Goal: Information Seeking & Learning: Check status

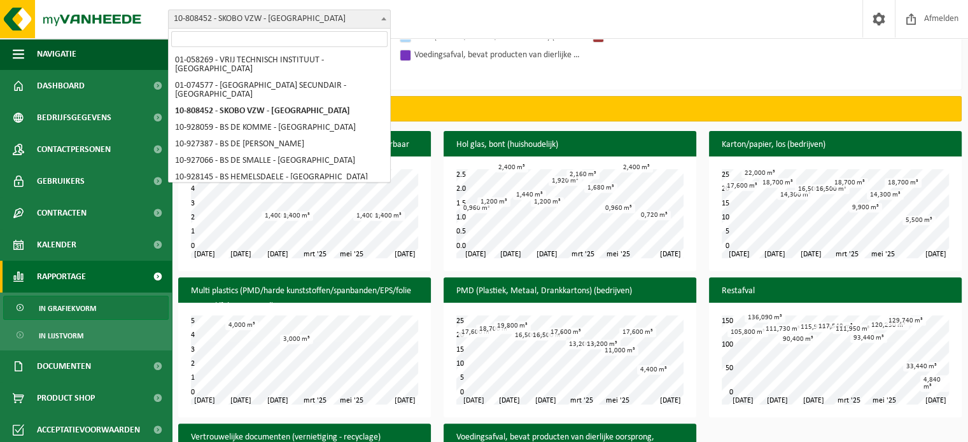
scroll to position [397, 0]
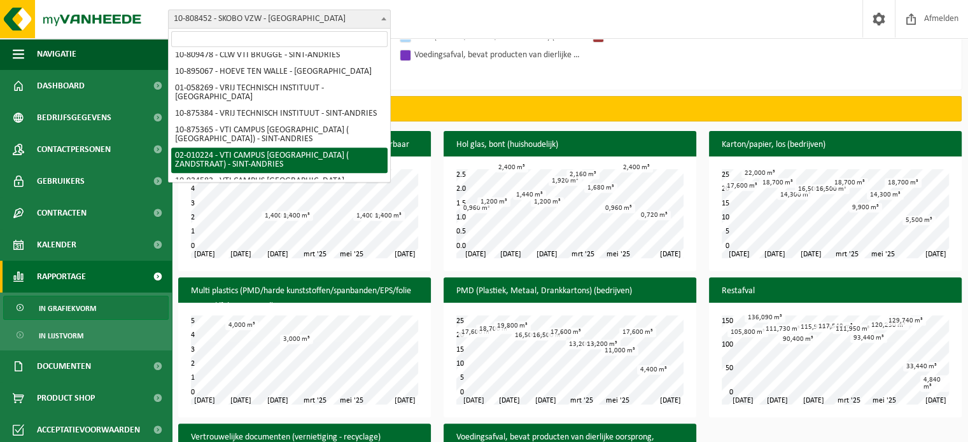
click at [484, 22] on div "Vestiging: 01-058269 - VRIJ TECHNISCH INSTITUUT - BRUGGE 01-074577 - SINT-LEO S…" at bounding box center [484, 19] width 968 height 39
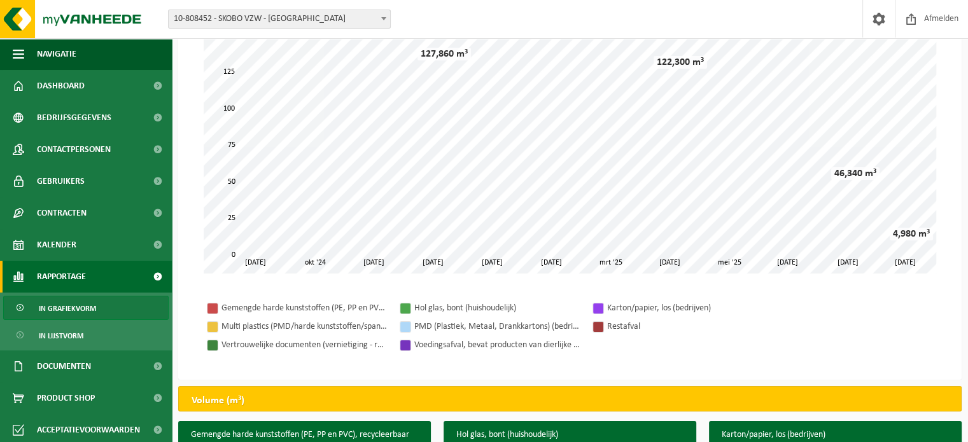
scroll to position [0, 0]
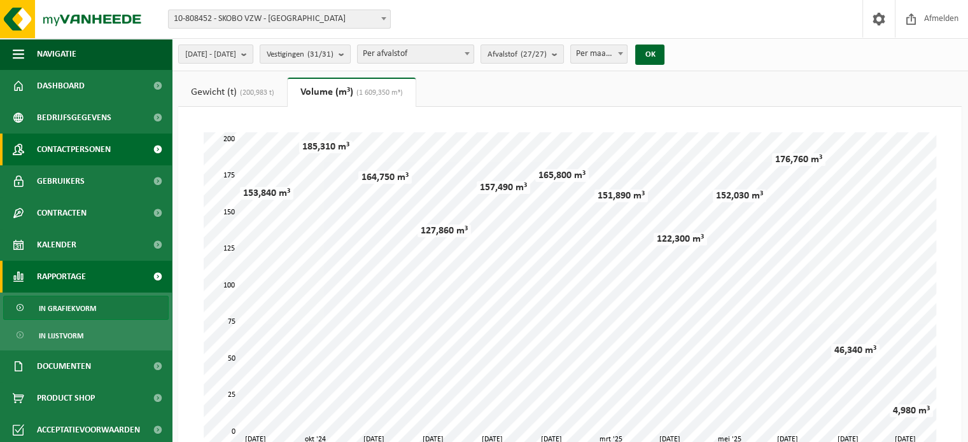
click at [73, 149] on span "Contactpersonen" at bounding box center [74, 150] width 74 height 32
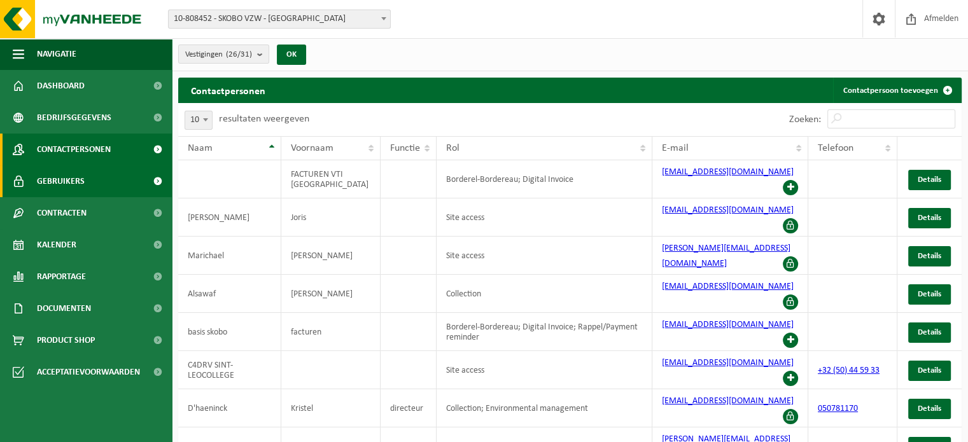
click at [74, 177] on span "Gebruikers" at bounding box center [61, 181] width 48 height 32
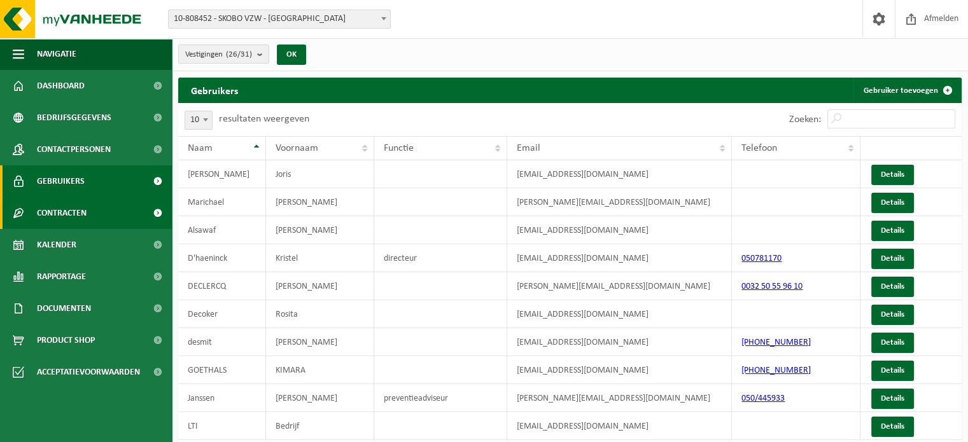
click at [47, 213] on span "Contracten" at bounding box center [62, 213] width 50 height 32
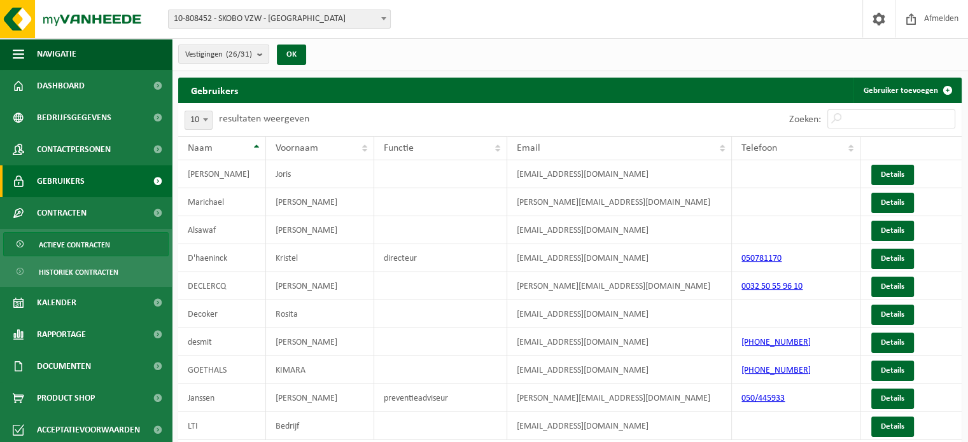
click at [71, 240] on span "Actieve contracten" at bounding box center [74, 245] width 71 height 24
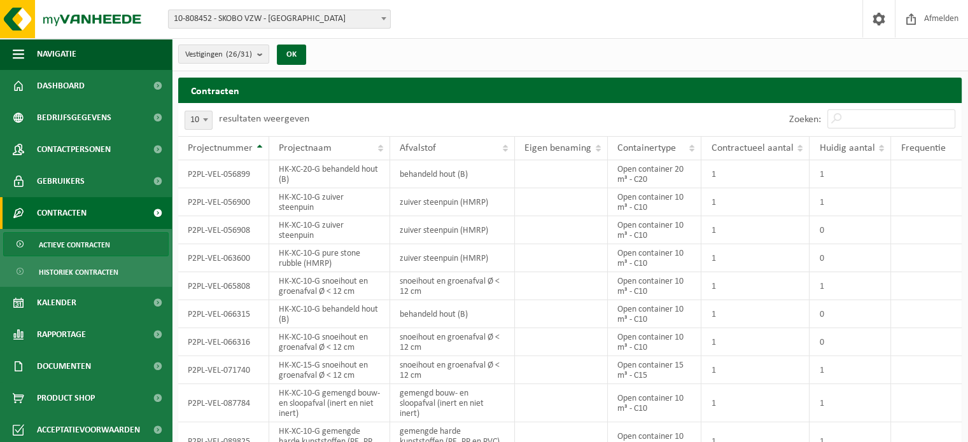
click at [382, 18] on b at bounding box center [383, 18] width 5 height 3
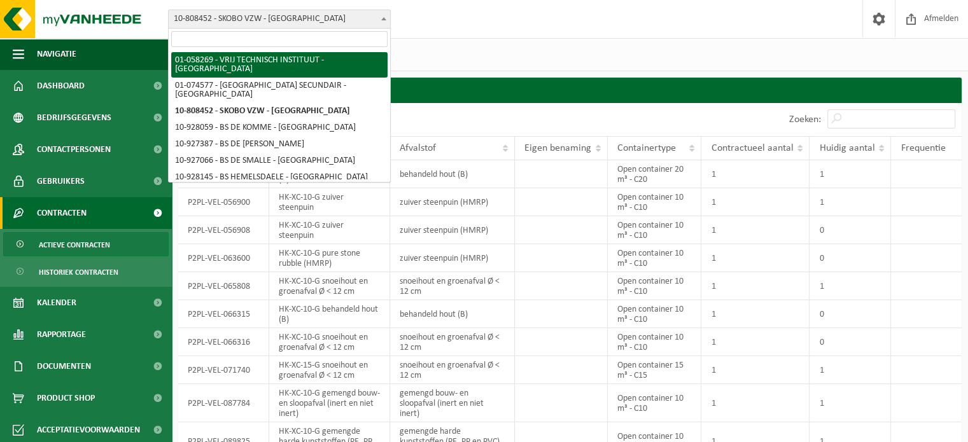
select select "10853"
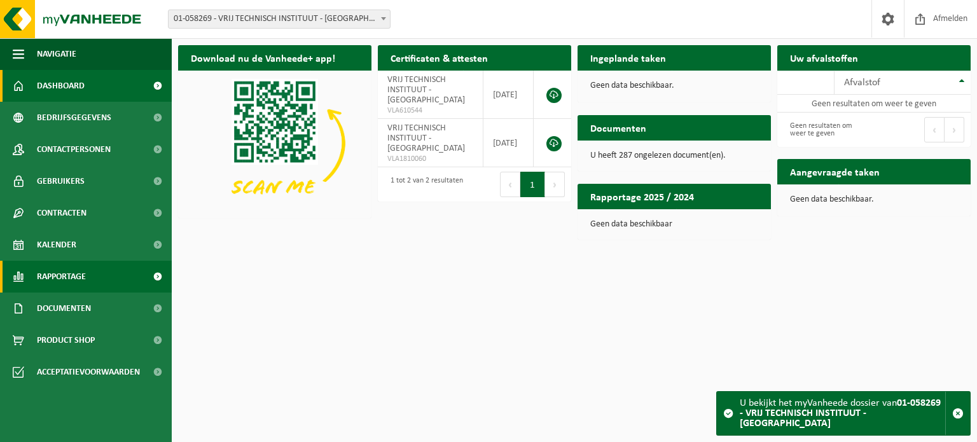
click at [71, 275] on span "Rapportage" at bounding box center [61, 277] width 49 height 32
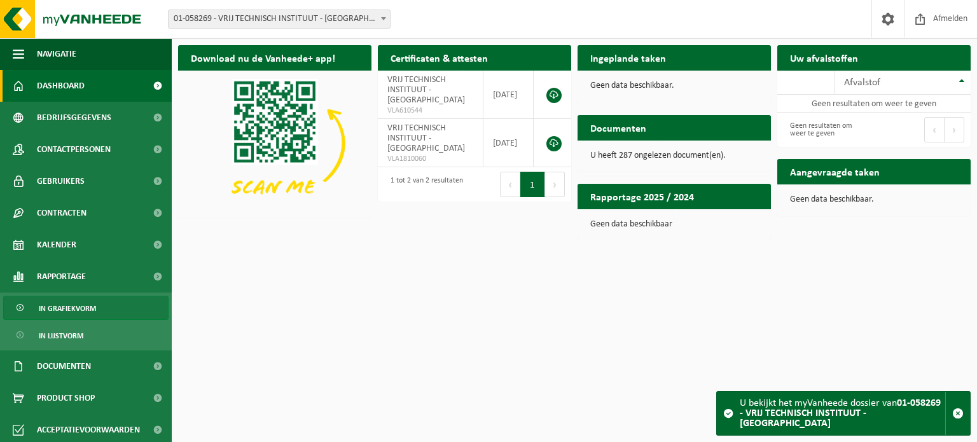
click at [71, 305] on span "In grafiekvorm" at bounding box center [67, 308] width 57 height 24
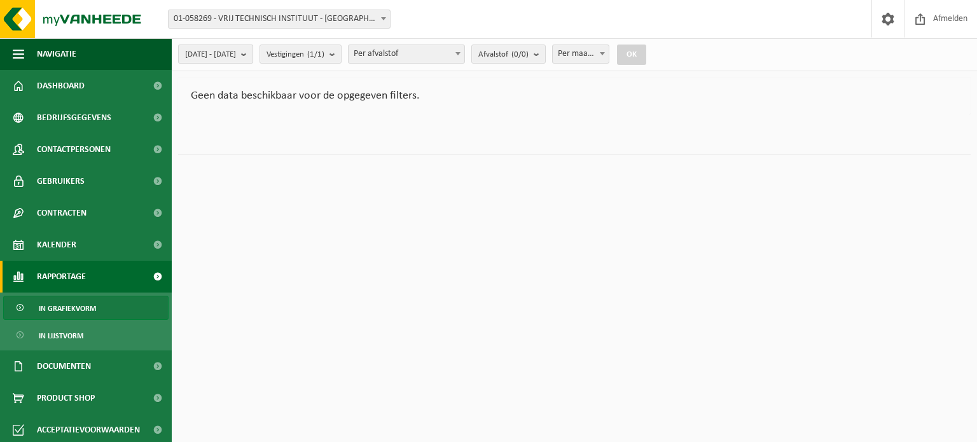
click at [253, 55] on b "submit" at bounding box center [246, 54] width 11 height 18
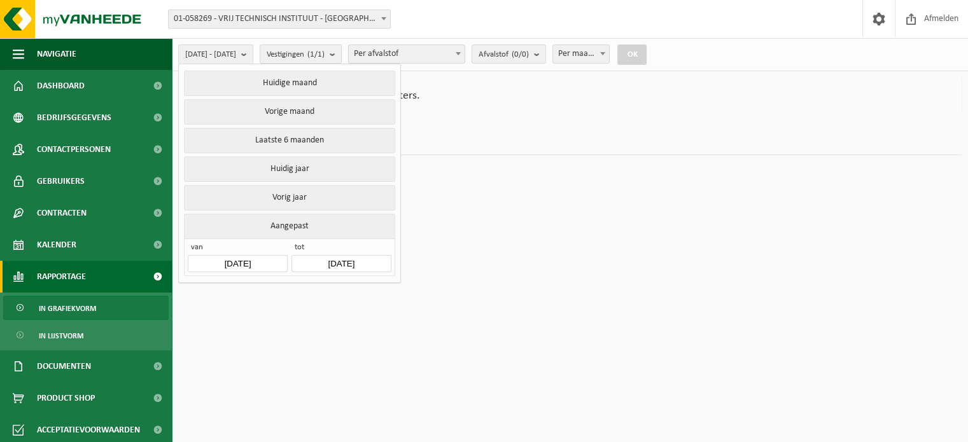
click at [237, 260] on input "[DATE]" at bounding box center [237, 263] width 99 height 17
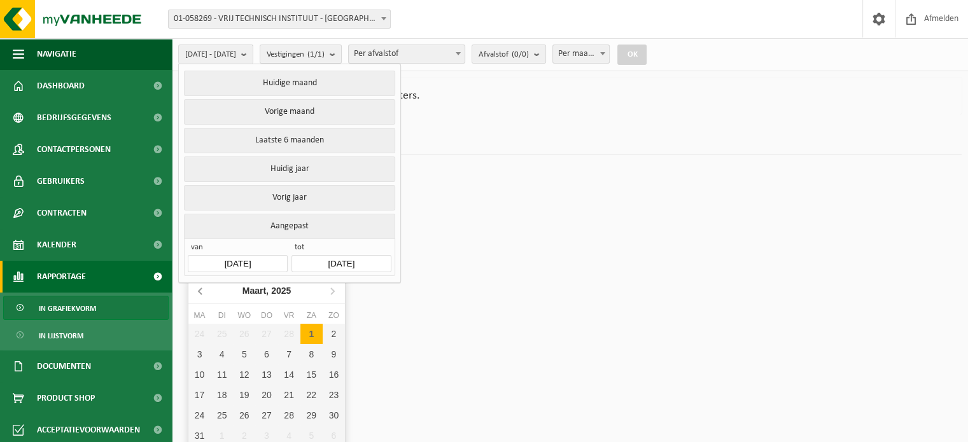
click at [197, 291] on icon at bounding box center [201, 291] width 20 height 20
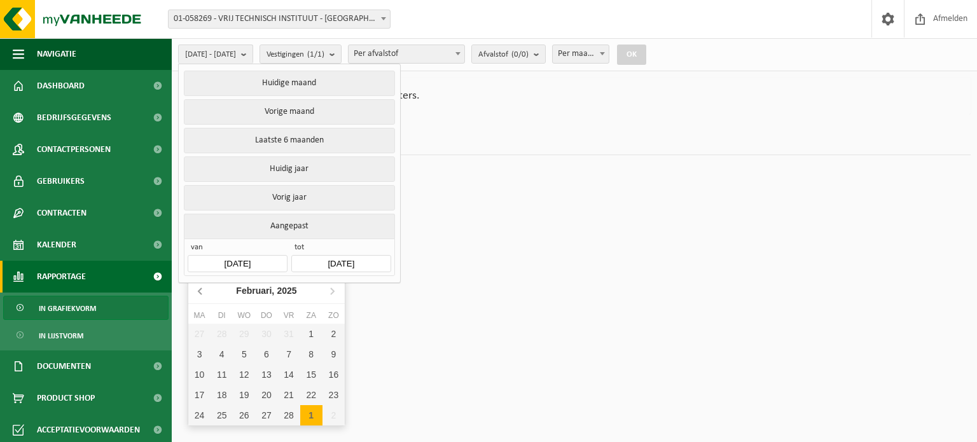
click at [197, 291] on icon at bounding box center [201, 291] width 20 height 20
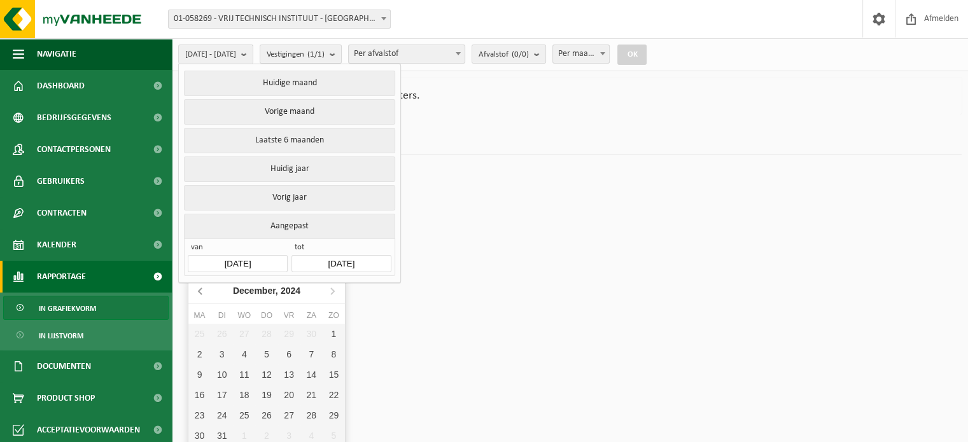
click at [197, 291] on icon at bounding box center [201, 291] width 20 height 20
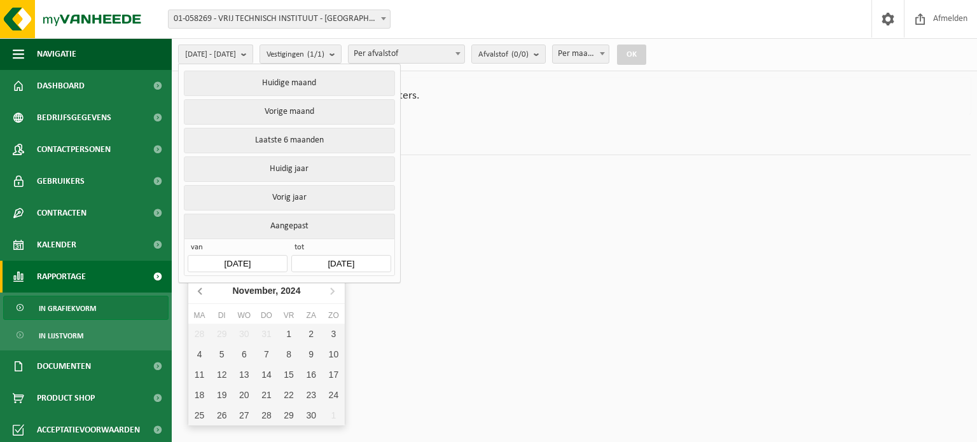
click at [197, 290] on icon at bounding box center [201, 291] width 20 height 20
click at [197, 289] on icon at bounding box center [201, 291] width 20 height 20
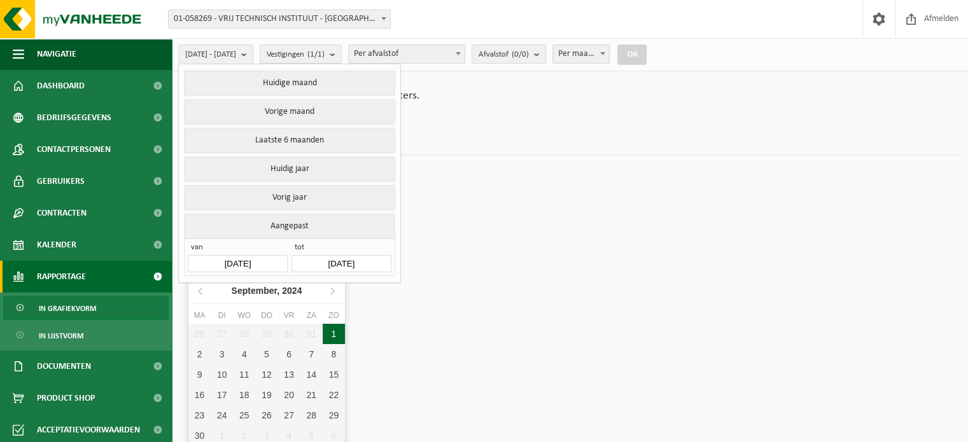
click at [331, 330] on div "1" at bounding box center [334, 334] width 22 height 20
type input "2024-09-01"
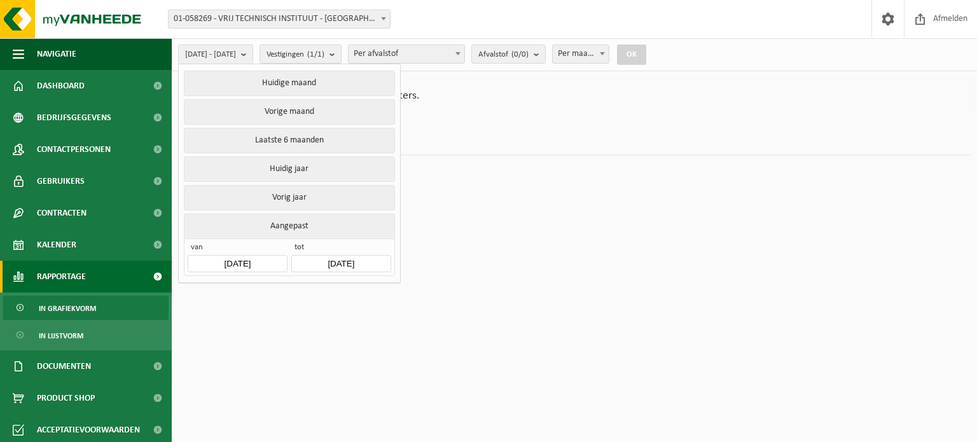
click at [646, 53] on button "OK" at bounding box center [631, 55] width 29 height 20
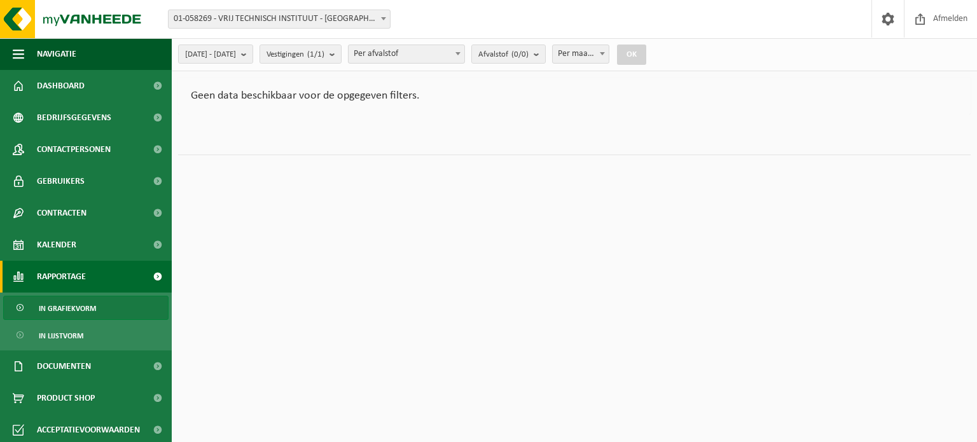
click at [646, 53] on button "OK" at bounding box center [631, 55] width 29 height 20
click at [382, 18] on b at bounding box center [383, 18] width 5 height 3
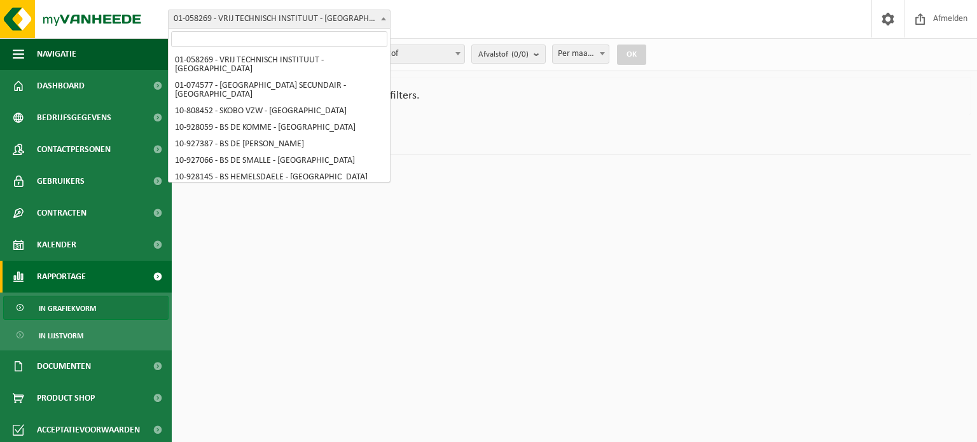
scroll to position [365, 0]
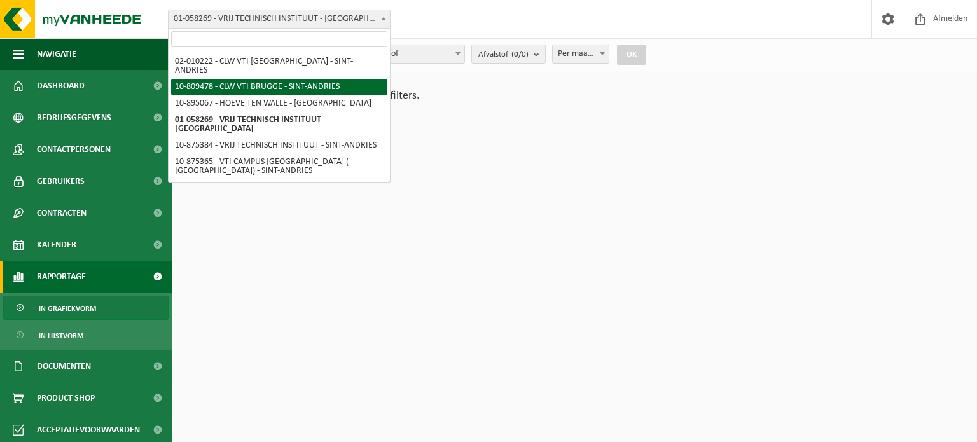
select select "35687"
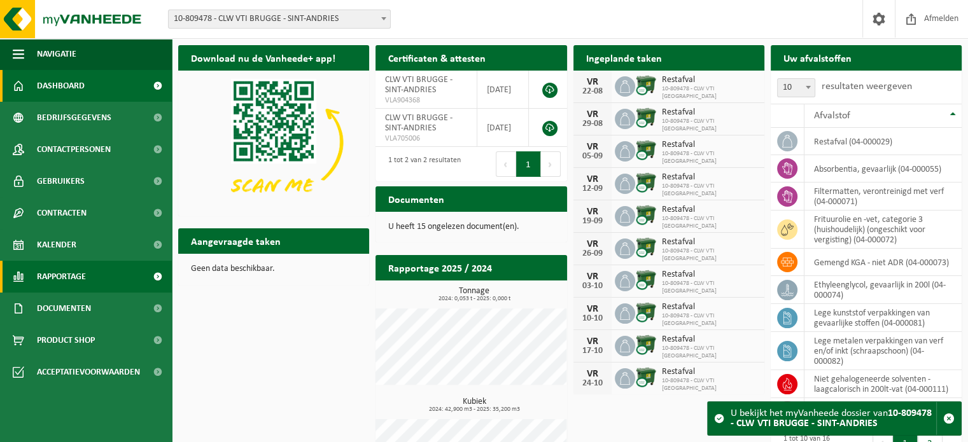
click at [59, 278] on span "Rapportage" at bounding box center [61, 277] width 49 height 32
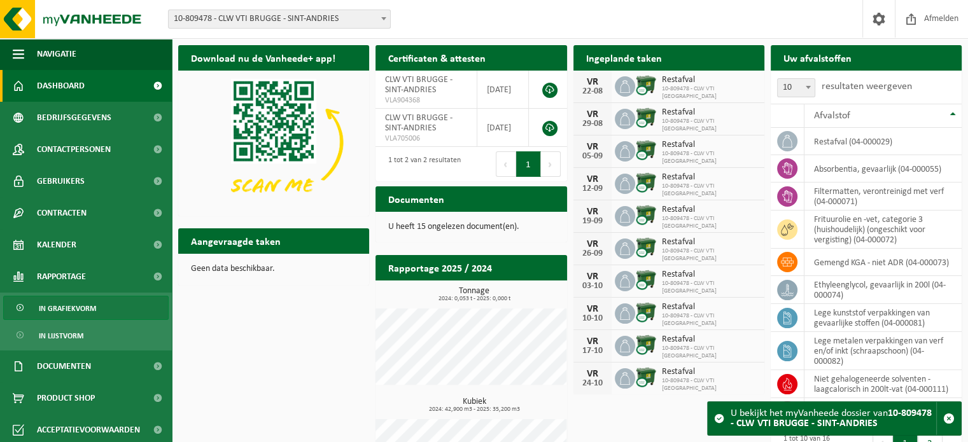
click at [80, 307] on span "In grafiekvorm" at bounding box center [67, 308] width 57 height 24
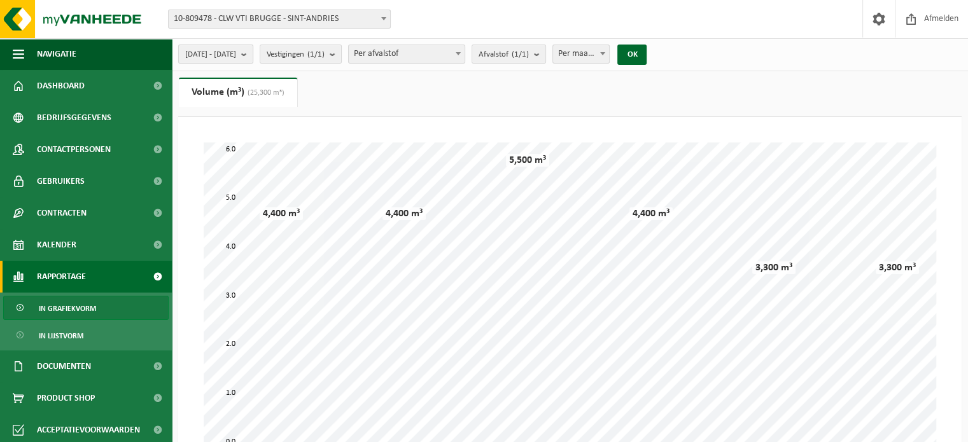
click at [253, 54] on b "submit" at bounding box center [246, 54] width 11 height 18
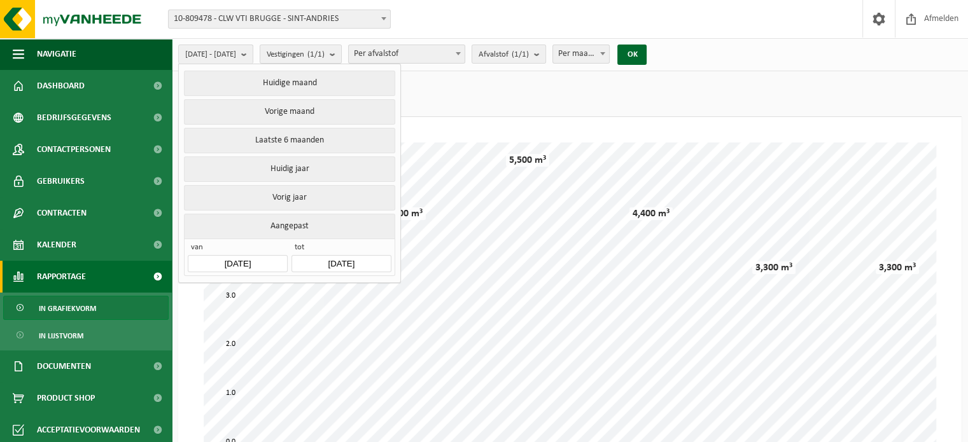
click at [237, 261] on input "[DATE]" at bounding box center [237, 263] width 99 height 17
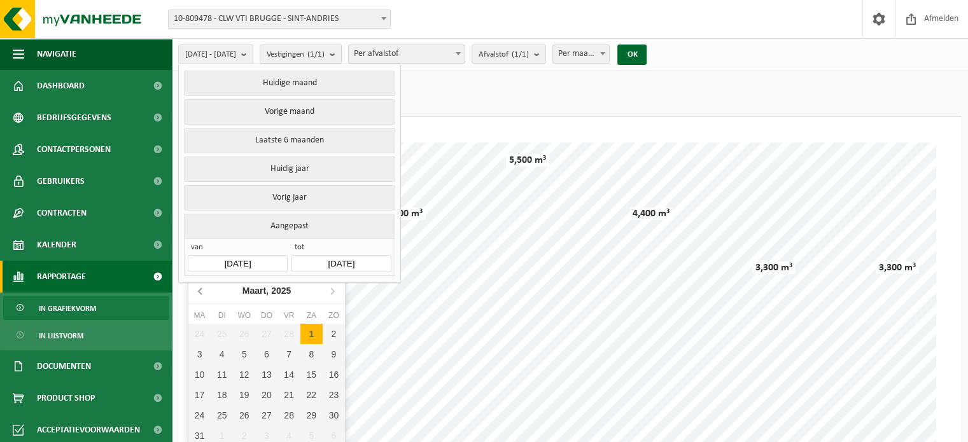
click at [194, 292] on icon at bounding box center [201, 291] width 20 height 20
click at [195, 291] on icon at bounding box center [201, 291] width 20 height 20
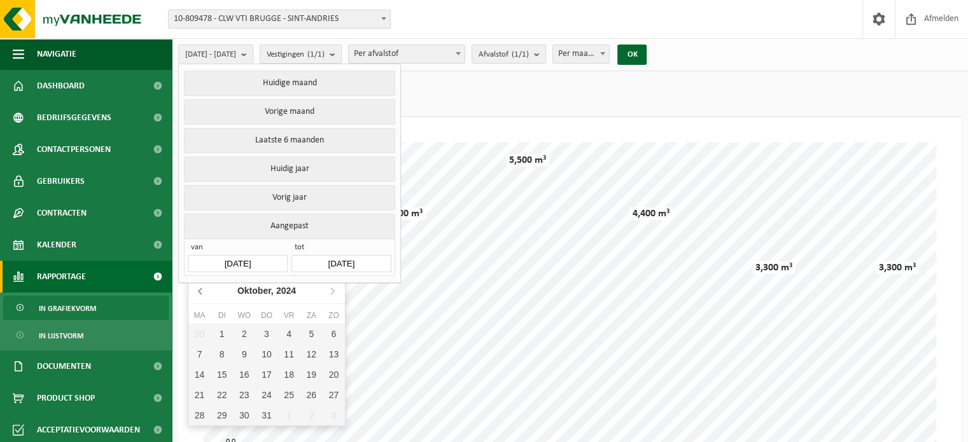
click at [195, 291] on icon at bounding box center [201, 291] width 20 height 20
click at [646, 57] on button "OK" at bounding box center [631, 55] width 29 height 20
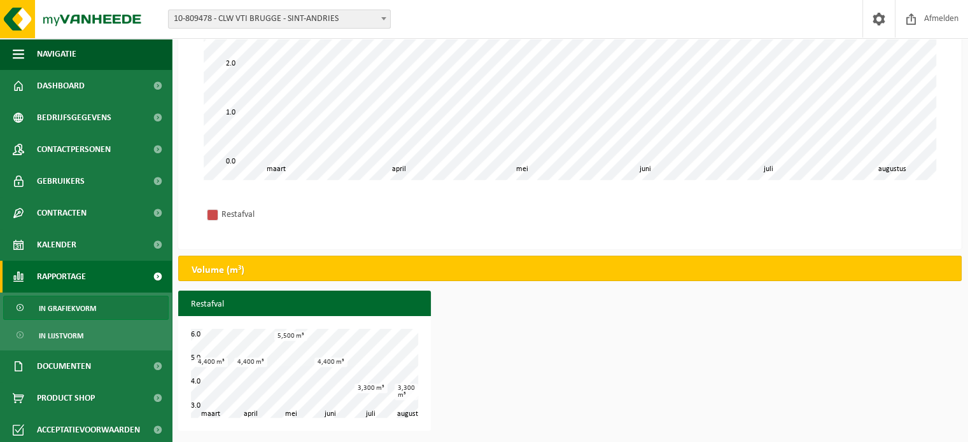
scroll to position [48, 0]
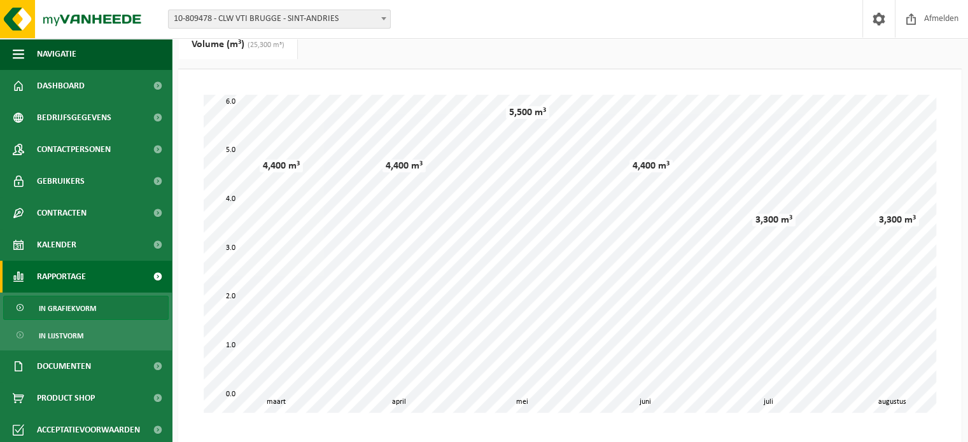
click at [382, 18] on b at bounding box center [383, 18] width 5 height 3
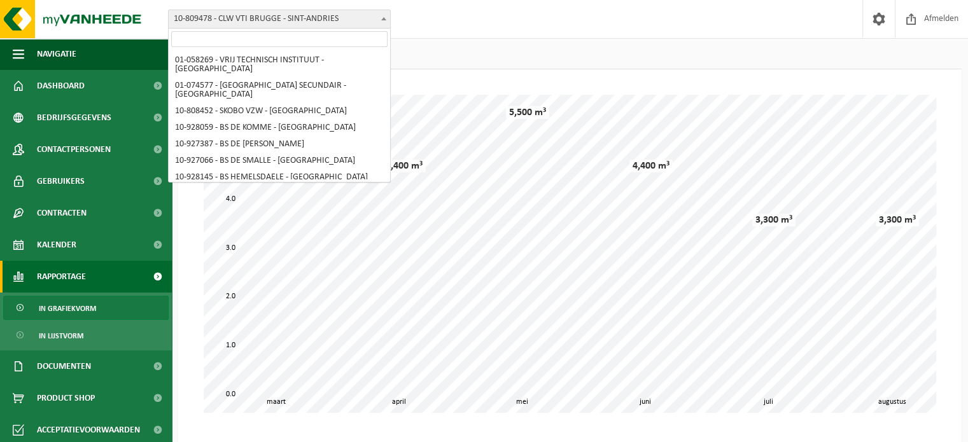
scroll to position [332, 0]
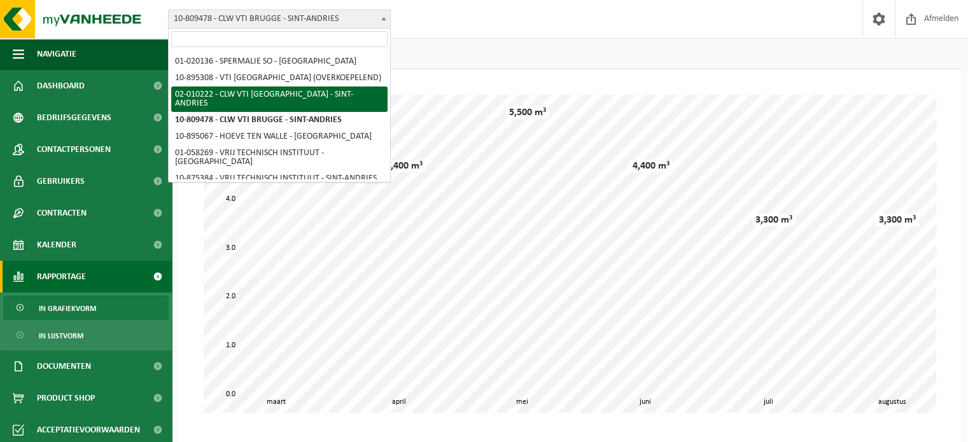
select select "10917"
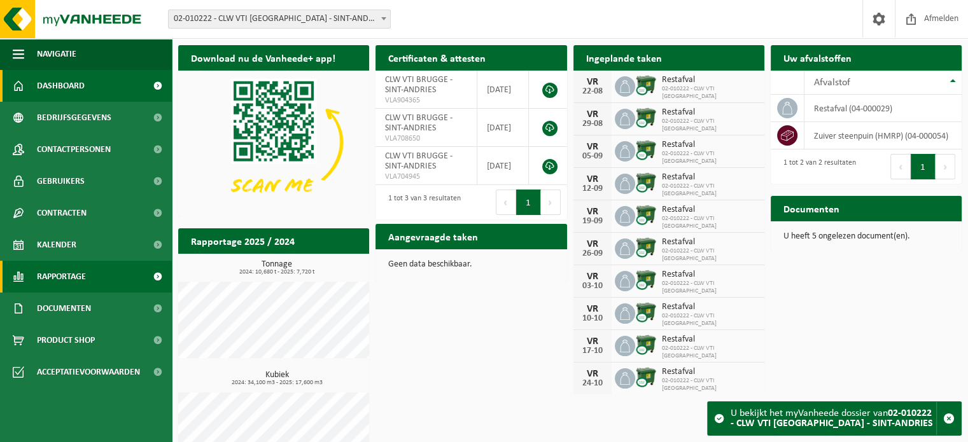
click at [71, 282] on span "Rapportage" at bounding box center [61, 277] width 49 height 32
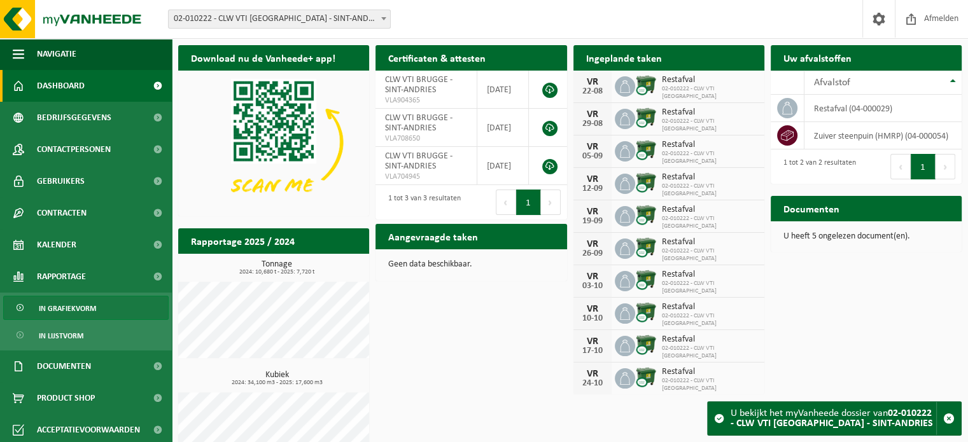
click at [78, 309] on span "In grafiekvorm" at bounding box center [67, 308] width 57 height 24
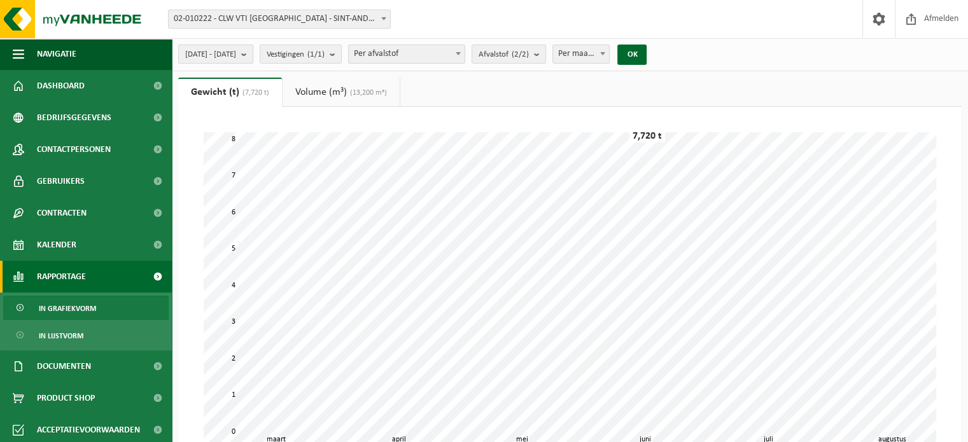
click at [253, 54] on b "submit" at bounding box center [246, 54] width 11 height 18
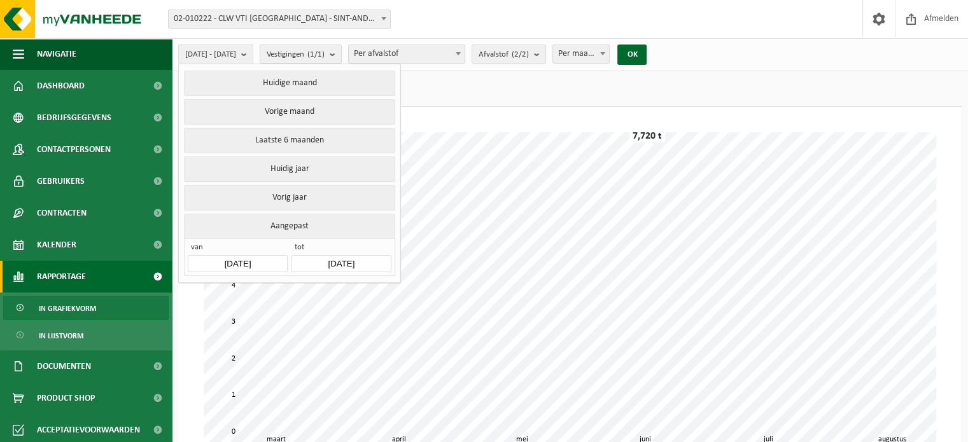
click at [211, 261] on input "[DATE]" at bounding box center [237, 263] width 99 height 17
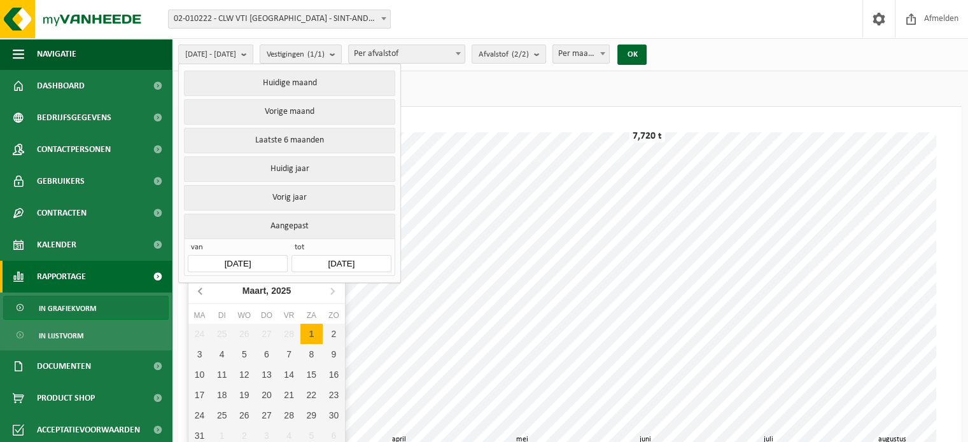
click at [202, 289] on icon at bounding box center [201, 291] width 20 height 20
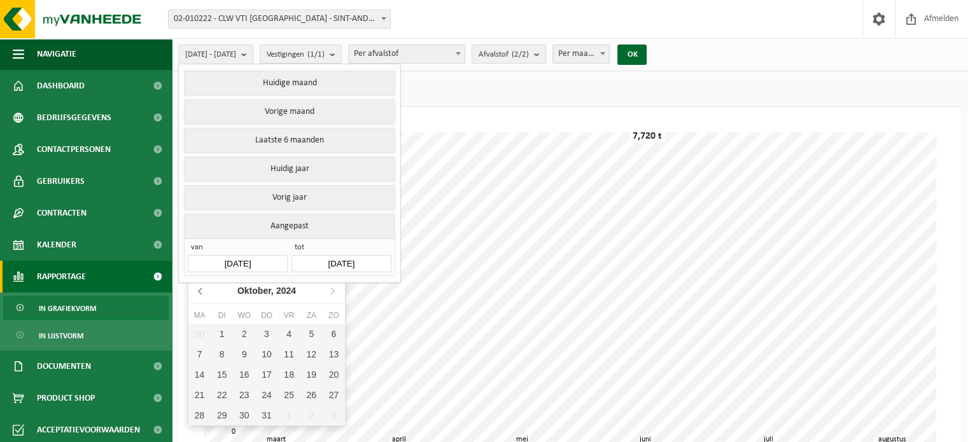
click at [202, 289] on icon at bounding box center [201, 291] width 20 height 20
click at [646, 55] on button "OK" at bounding box center [631, 55] width 29 height 20
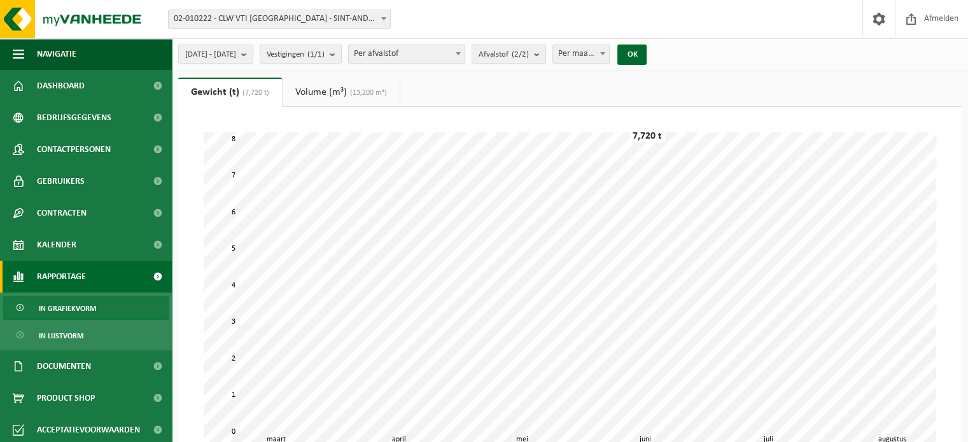
click at [384, 17] on b at bounding box center [383, 18] width 5 height 3
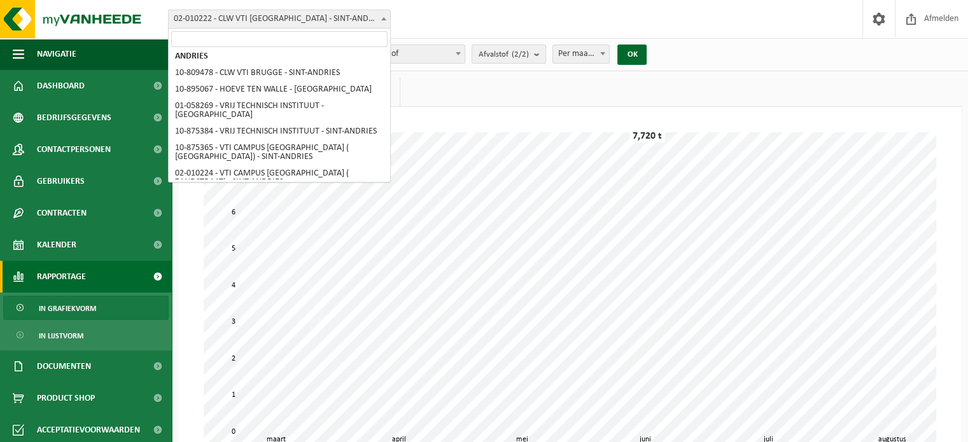
scroll to position [397, 0]
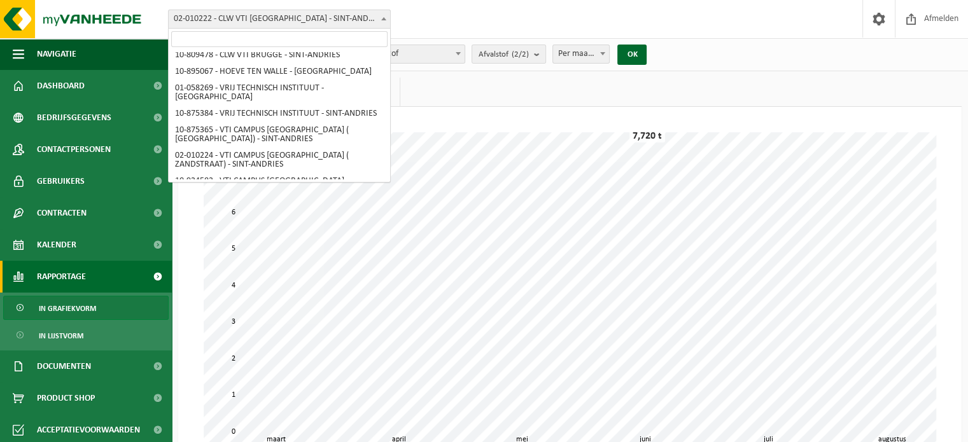
select select "121282"
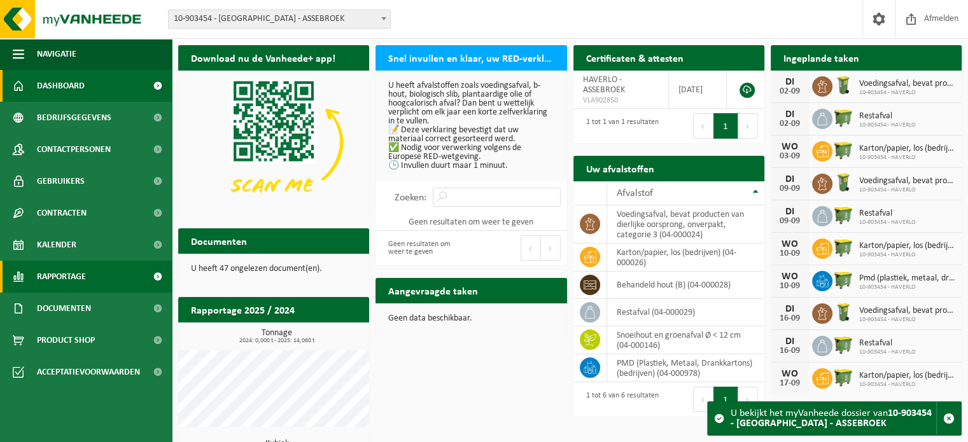
click at [64, 279] on span "Rapportage" at bounding box center [61, 277] width 49 height 32
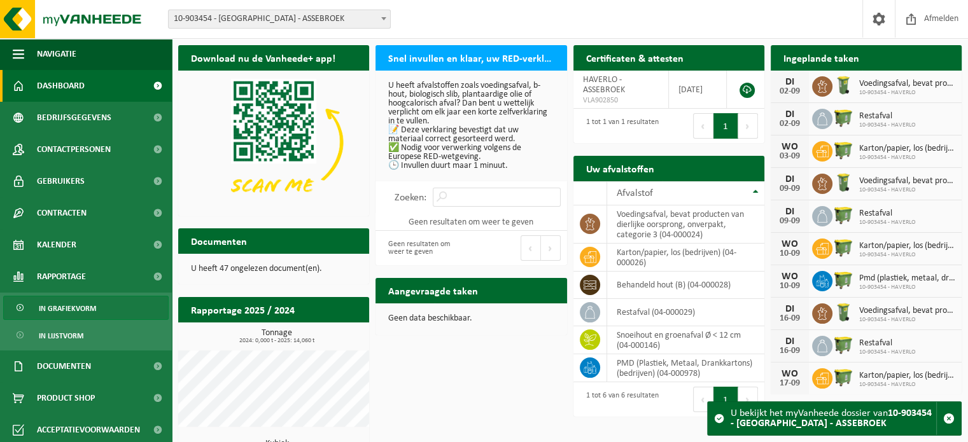
click at [73, 311] on span "In grafiekvorm" at bounding box center [67, 308] width 57 height 24
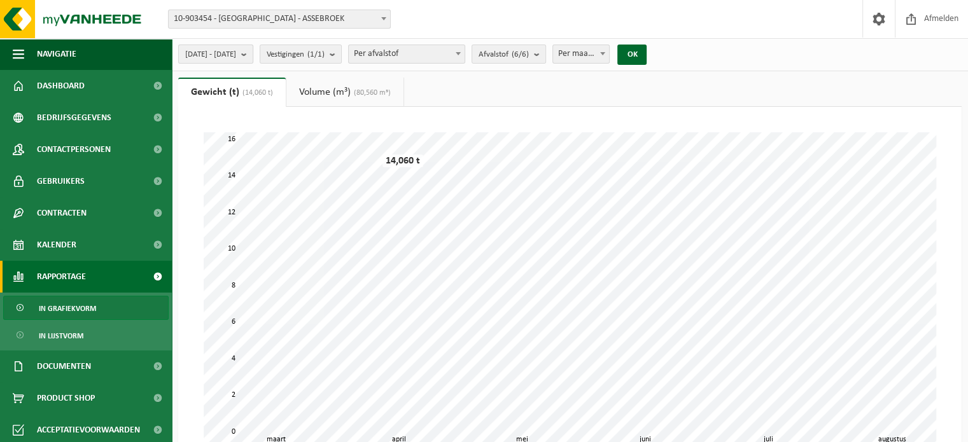
click at [253, 55] on b "submit" at bounding box center [246, 54] width 11 height 18
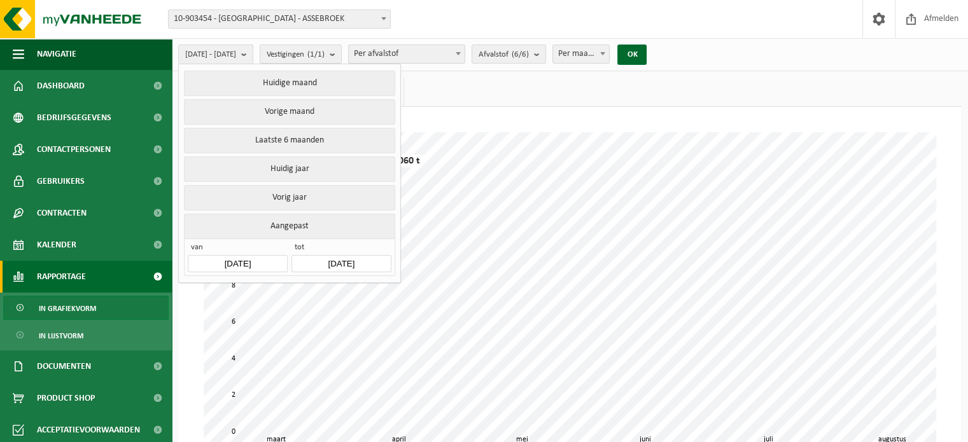
click at [240, 262] on input "[DATE]" at bounding box center [237, 263] width 99 height 17
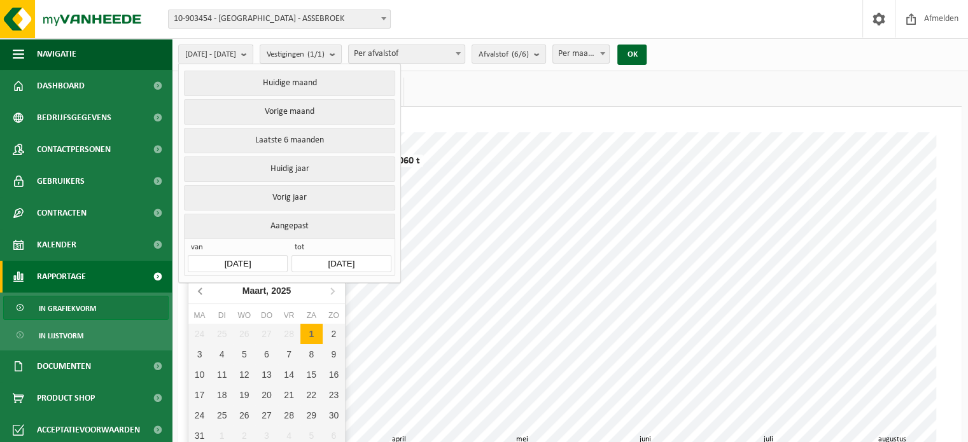
click at [196, 291] on icon at bounding box center [201, 291] width 20 height 20
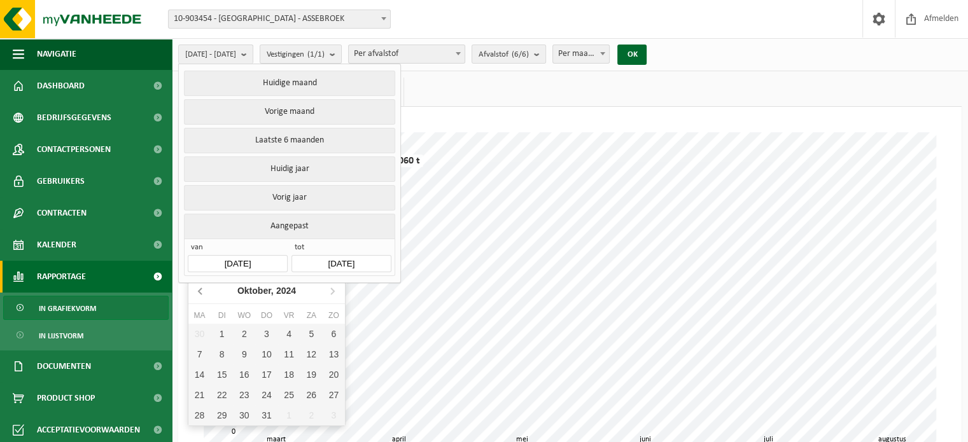
click at [196, 291] on icon at bounding box center [201, 291] width 20 height 20
click at [331, 333] on div "1" at bounding box center [334, 334] width 22 height 20
type input "2024-09-01"
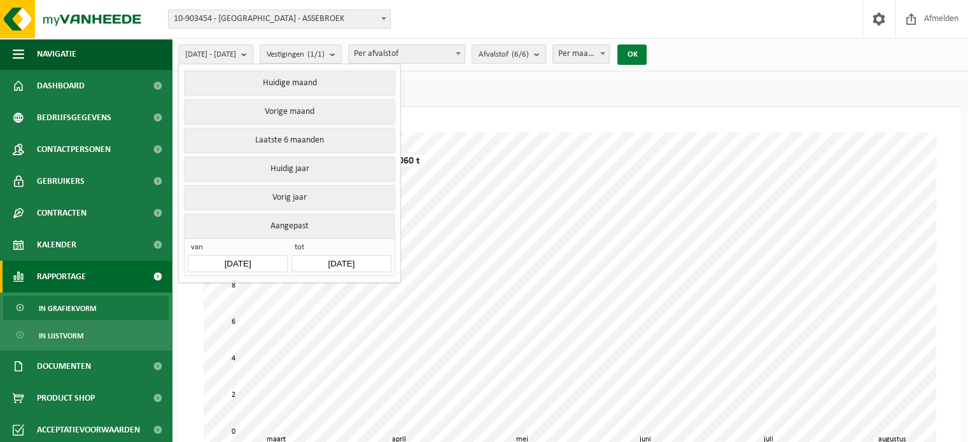
drag, startPoint x: 662, startPoint y: 53, endPoint x: 653, endPoint y: 53, distance: 8.9
click at [646, 53] on button "OK" at bounding box center [631, 55] width 29 height 20
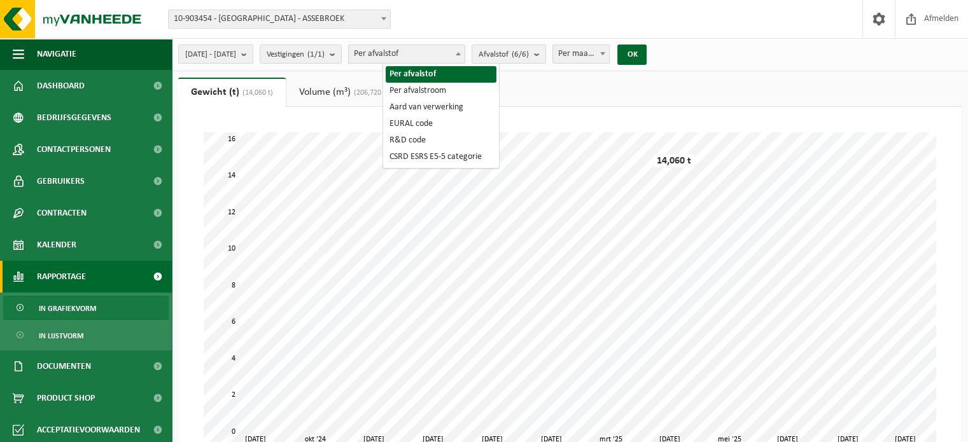
click at [464, 56] on span at bounding box center [458, 53] width 13 height 17
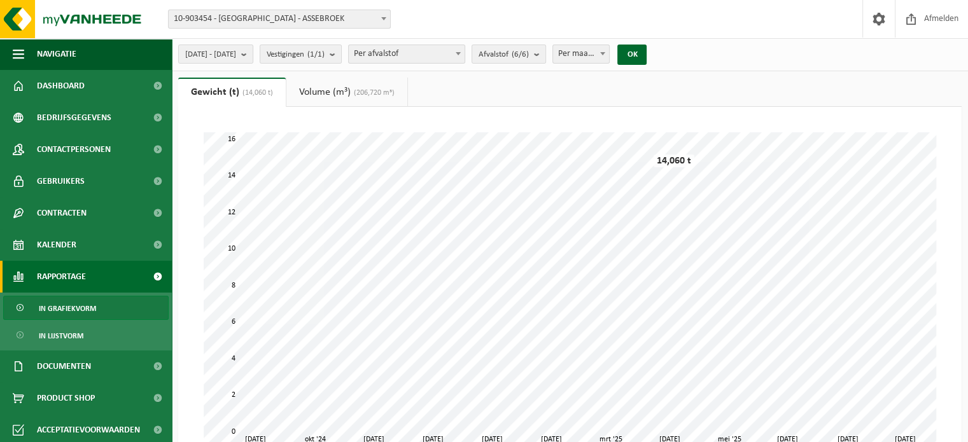
click at [464, 56] on span at bounding box center [458, 53] width 13 height 17
click at [609, 55] on span at bounding box center [602, 53] width 13 height 17
select select "1"
click at [646, 50] on button "OK" at bounding box center [631, 55] width 29 height 20
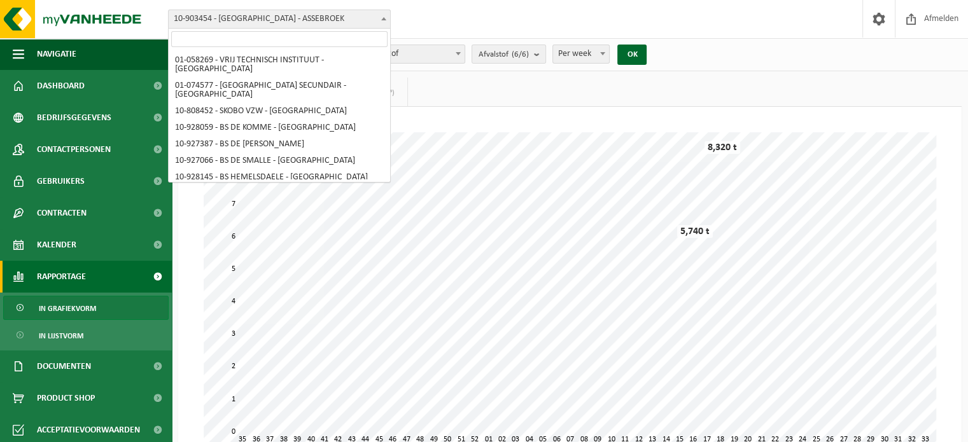
click at [382, 17] on span at bounding box center [383, 18] width 13 height 17
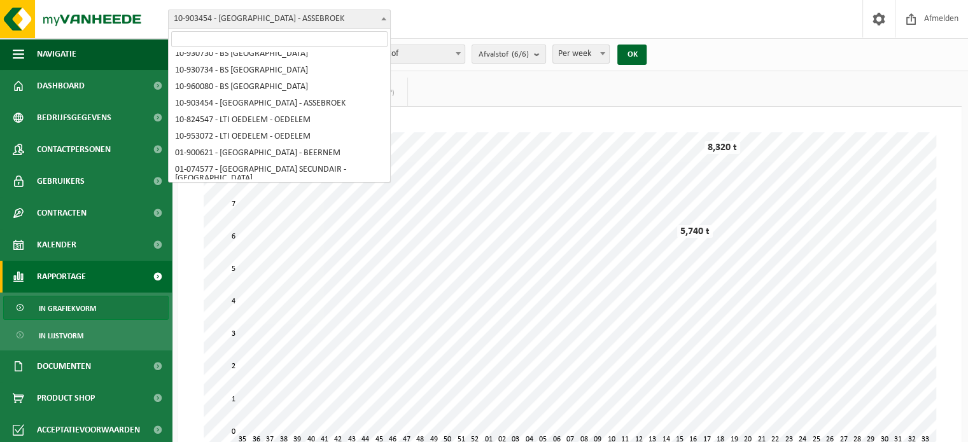
scroll to position [137, 0]
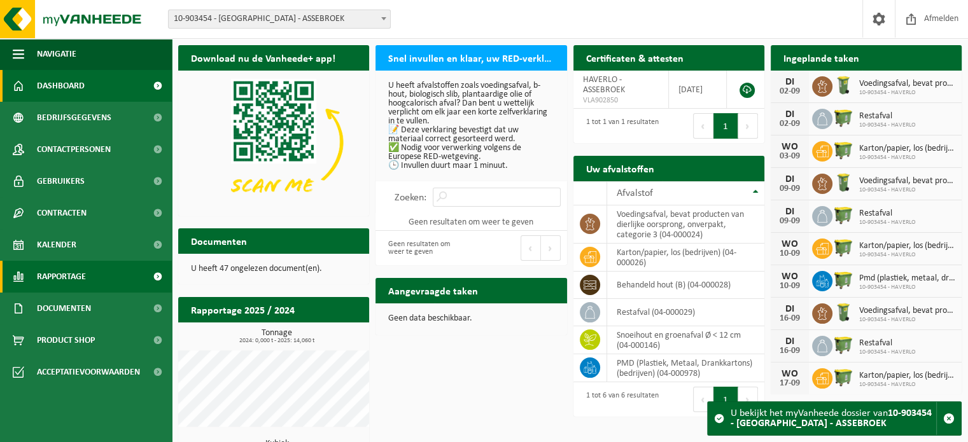
click at [63, 271] on span "Rapportage" at bounding box center [61, 277] width 49 height 32
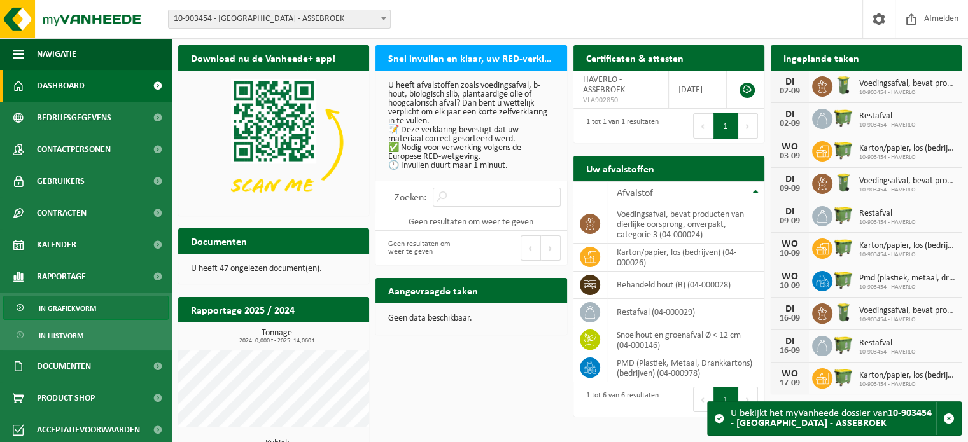
click at [72, 304] on span "In grafiekvorm" at bounding box center [67, 308] width 57 height 24
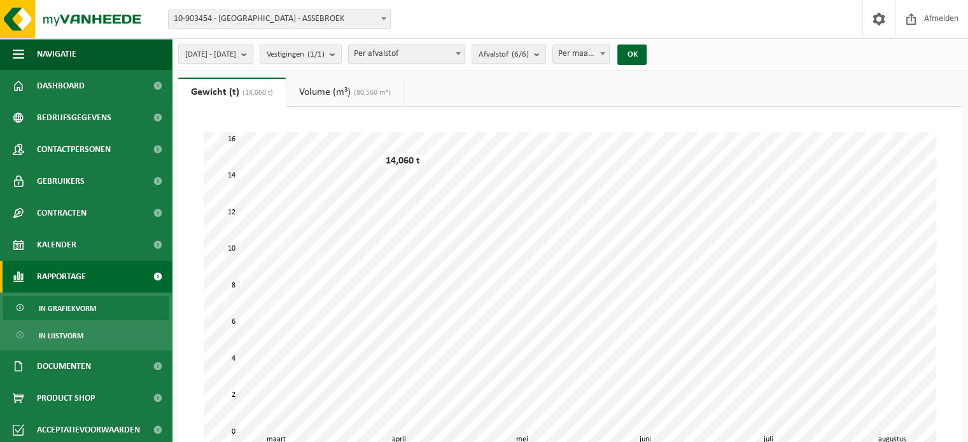
click at [253, 55] on b "submit" at bounding box center [246, 54] width 11 height 18
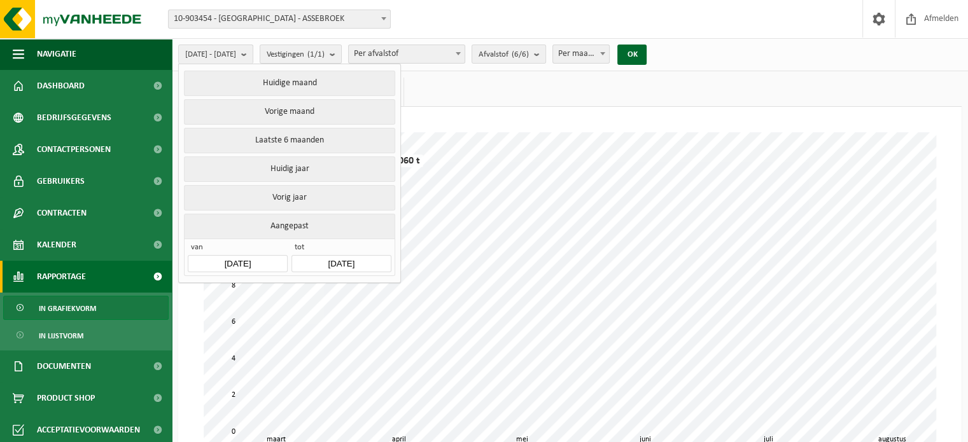
click at [249, 256] on input "[DATE]" at bounding box center [237, 263] width 99 height 17
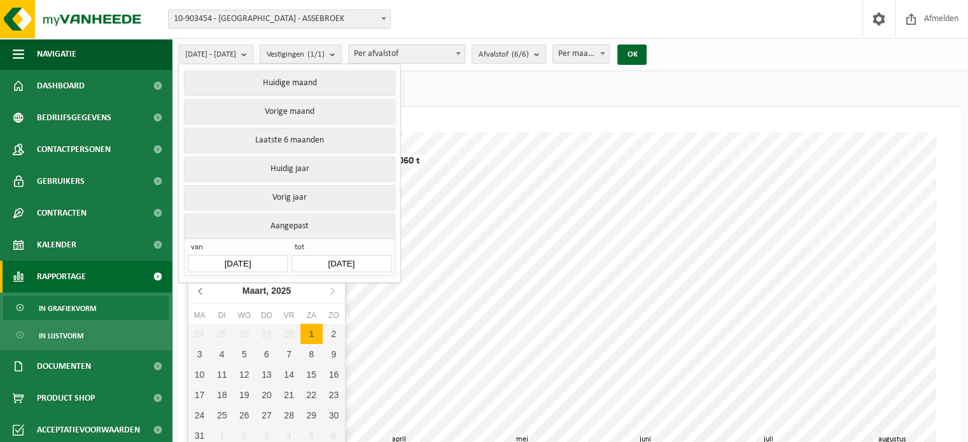
click at [200, 292] on icon at bounding box center [201, 291] width 20 height 20
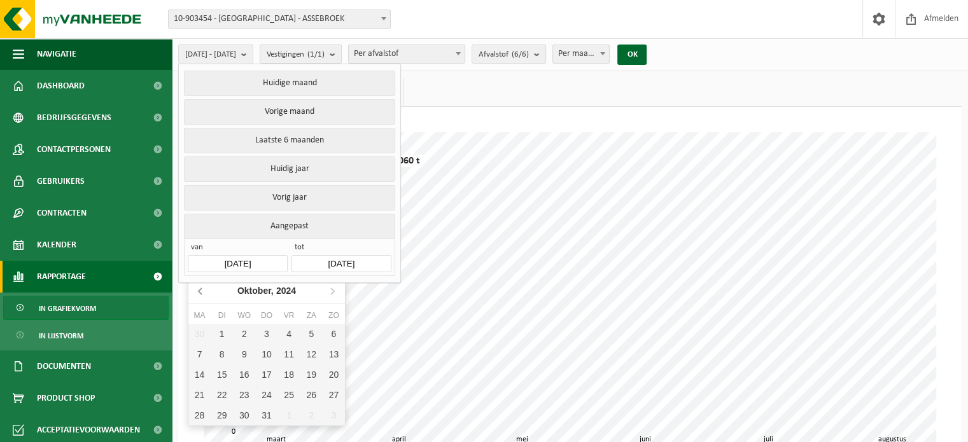
click at [200, 292] on icon at bounding box center [201, 291] width 20 height 20
click at [335, 334] on div "1" at bounding box center [334, 334] width 22 height 20
type input "[DATE]"
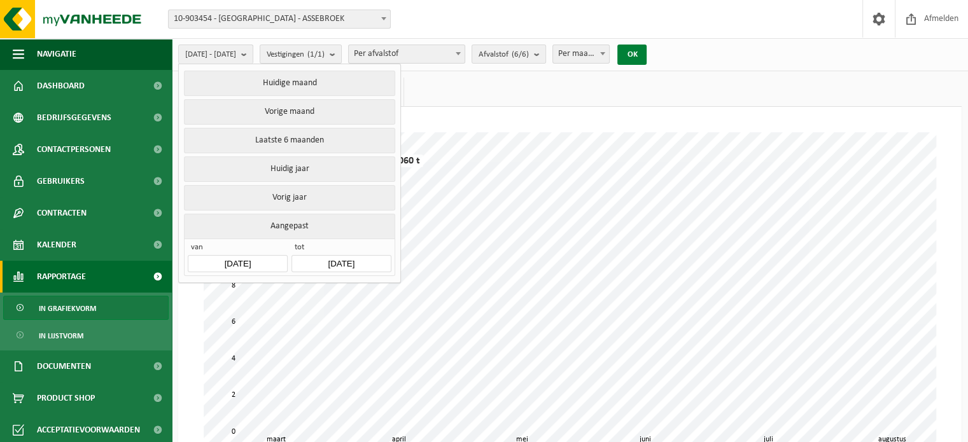
click at [646, 54] on button "OK" at bounding box center [631, 55] width 29 height 20
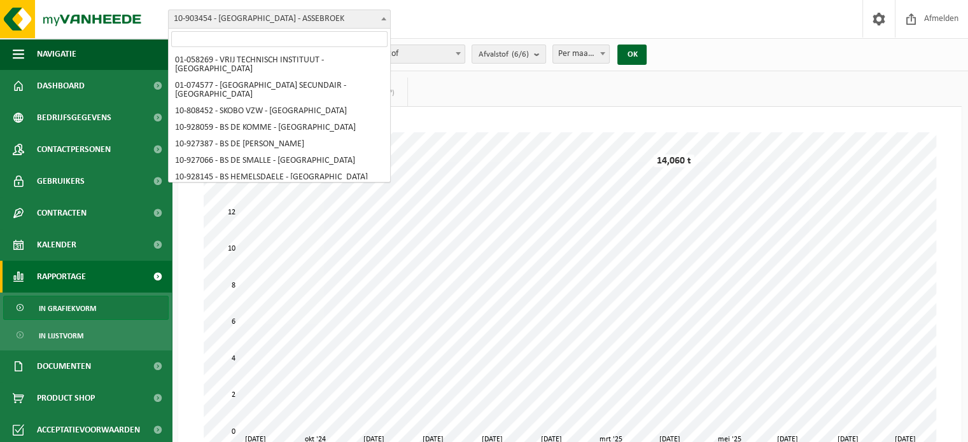
click at [387, 15] on span at bounding box center [383, 18] width 13 height 17
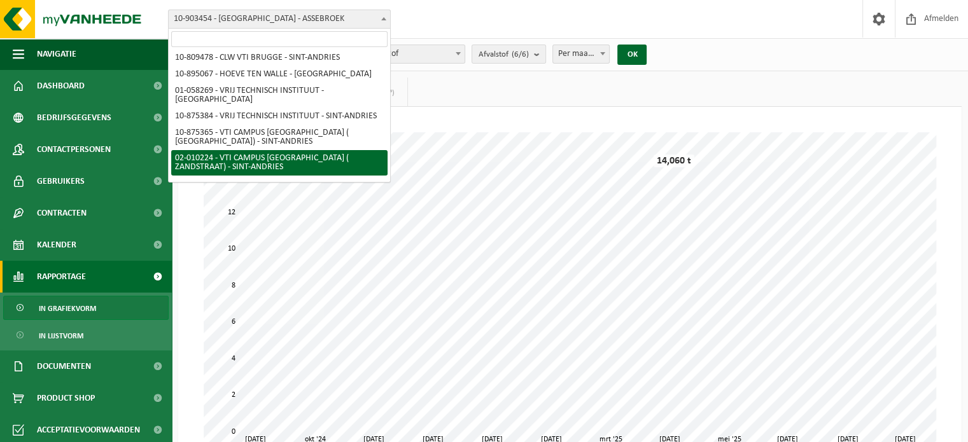
scroll to position [397, 0]
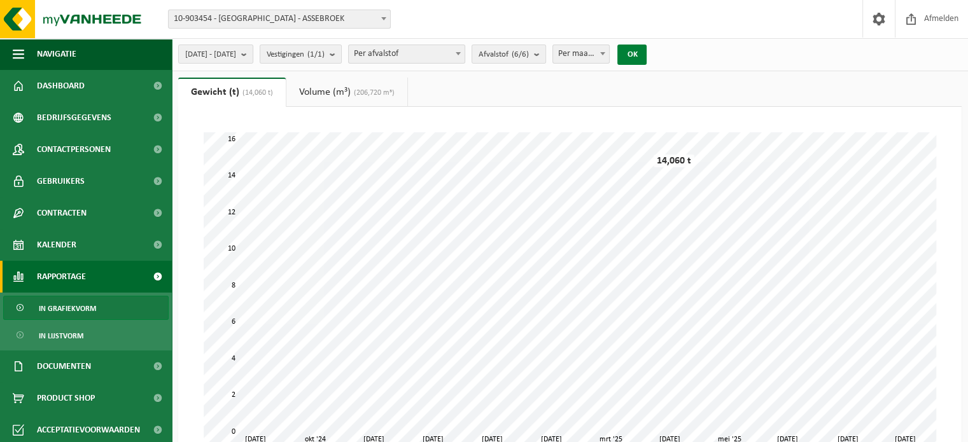
drag, startPoint x: 667, startPoint y: 50, endPoint x: 660, endPoint y: 50, distance: 6.4
click at [646, 51] on button "OK" at bounding box center [631, 55] width 29 height 20
click at [609, 52] on span at bounding box center [602, 53] width 13 height 17
select select "1"
click at [646, 52] on button "OK" at bounding box center [631, 55] width 29 height 20
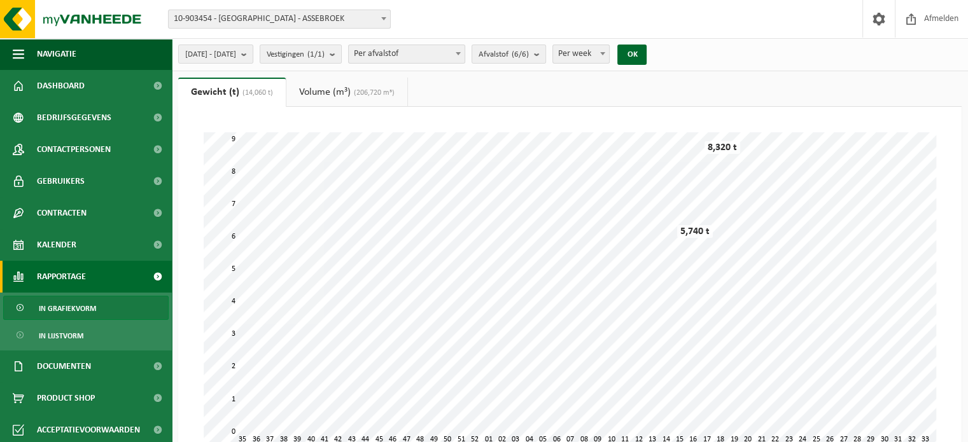
scroll to position [0, 0]
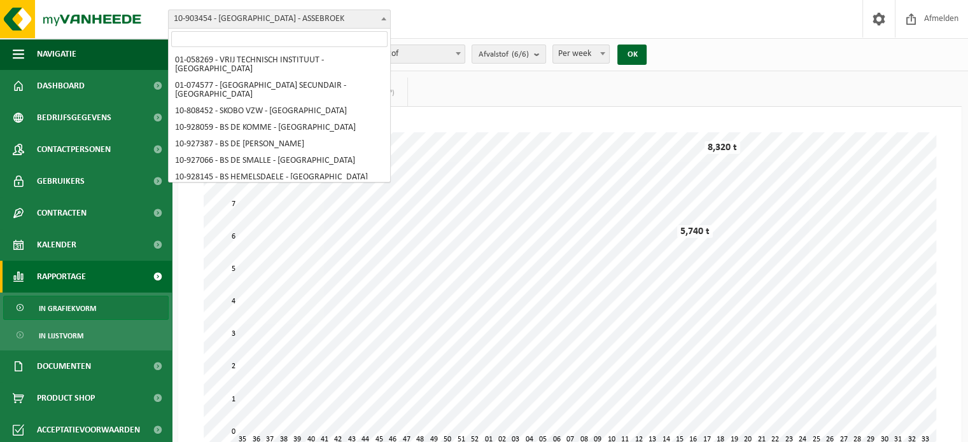
click at [384, 17] on b at bounding box center [383, 18] width 5 height 3
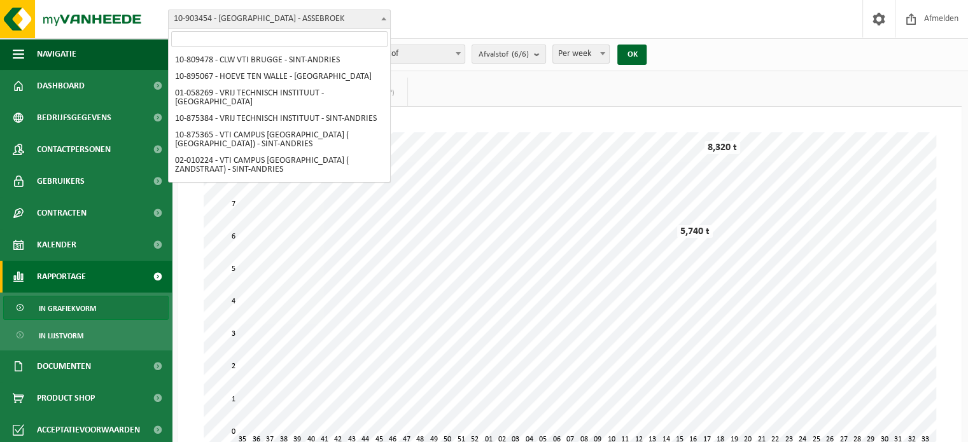
scroll to position [397, 0]
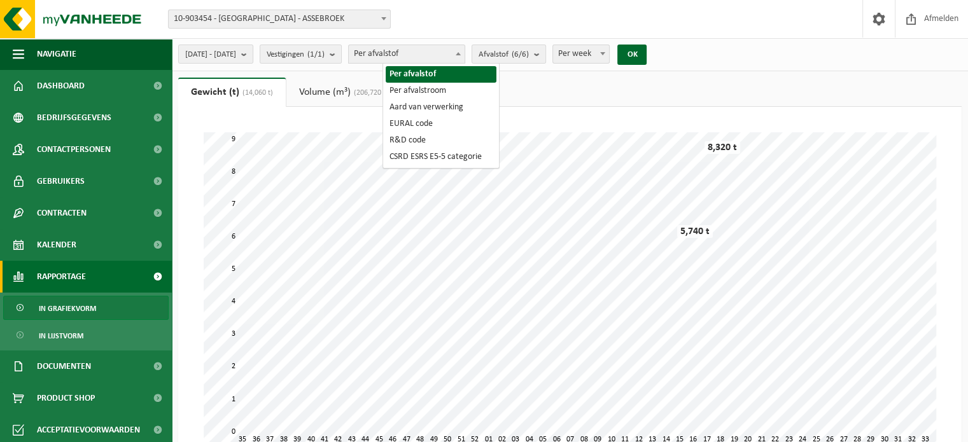
click at [464, 58] on span at bounding box center [458, 53] width 13 height 17
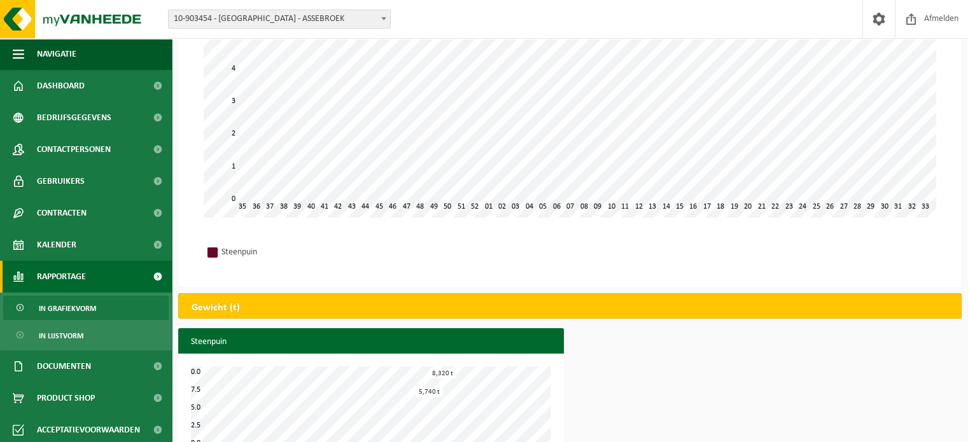
scroll to position [0, 0]
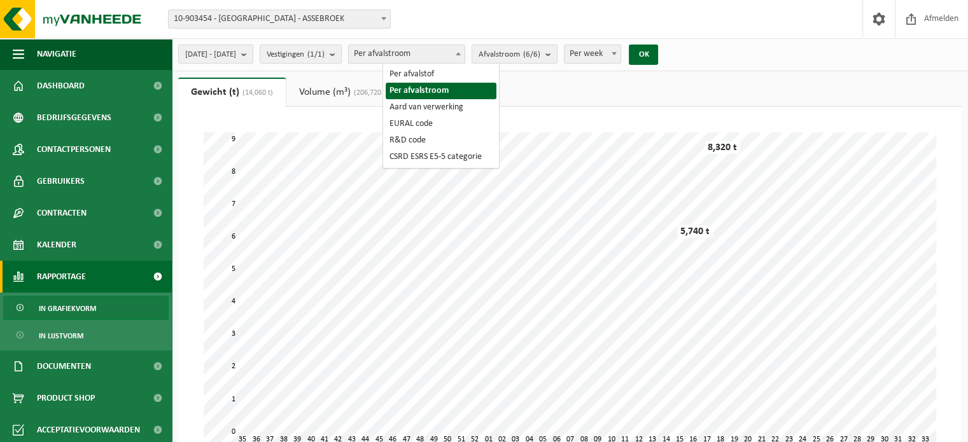
click at [464, 55] on span at bounding box center [458, 53] width 13 height 17
select select "1"
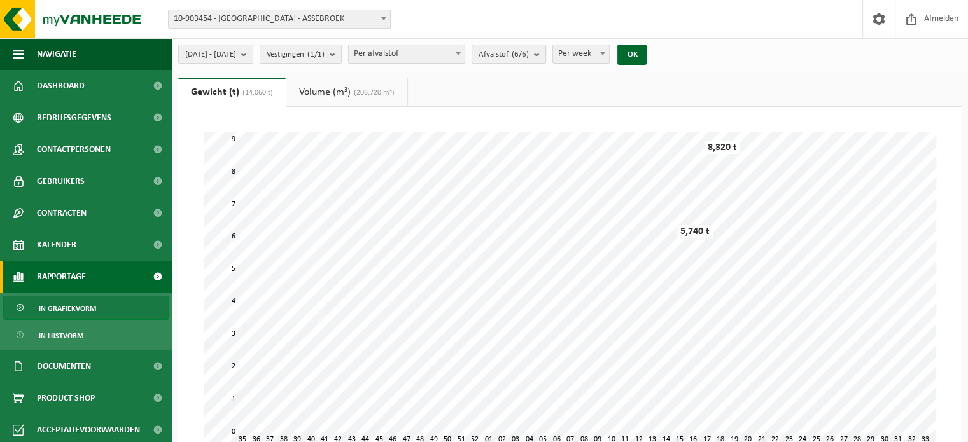
click at [545, 53] on b "submit" at bounding box center [539, 54] width 11 height 18
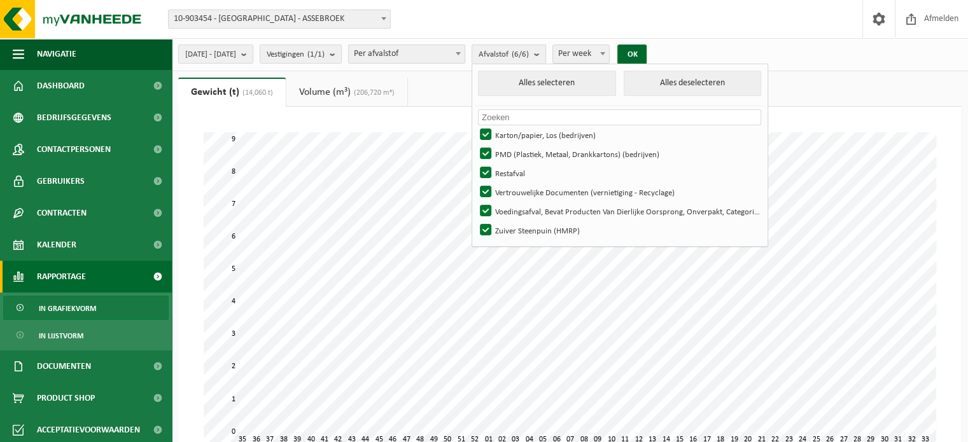
click at [545, 53] on b "submit" at bounding box center [539, 54] width 11 height 18
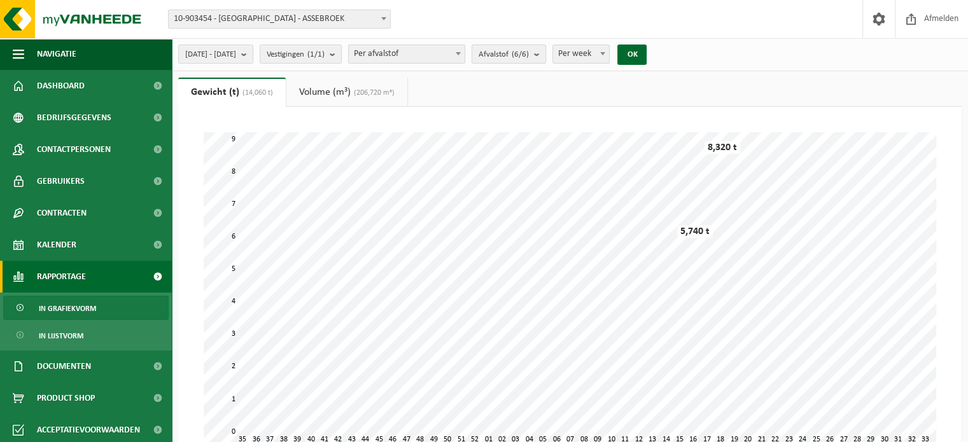
click at [545, 53] on b "submit" at bounding box center [539, 54] width 11 height 18
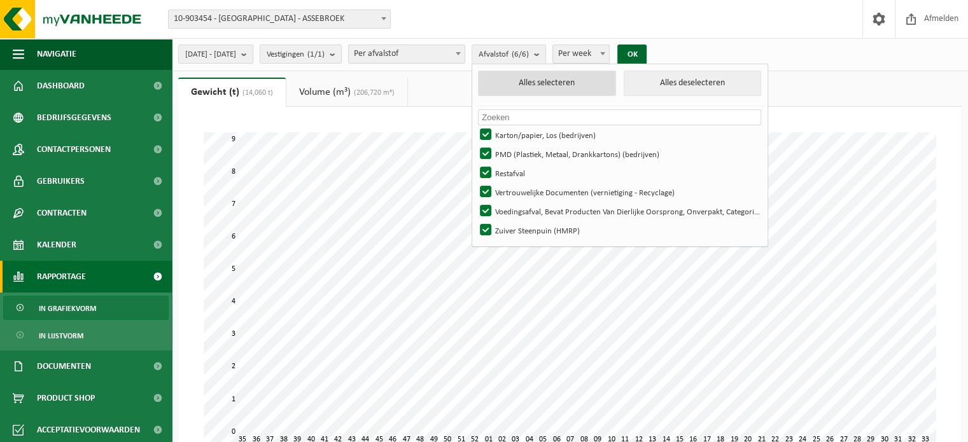
click at [567, 81] on button "Alles selecteren" at bounding box center [546, 83] width 137 height 25
click at [545, 52] on b "submit" at bounding box center [539, 54] width 11 height 18
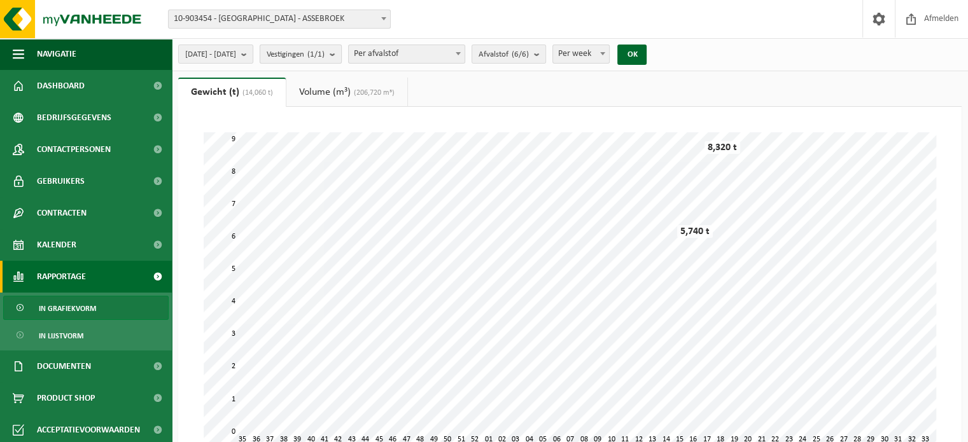
click at [341, 55] on b "submit" at bounding box center [335, 54] width 11 height 18
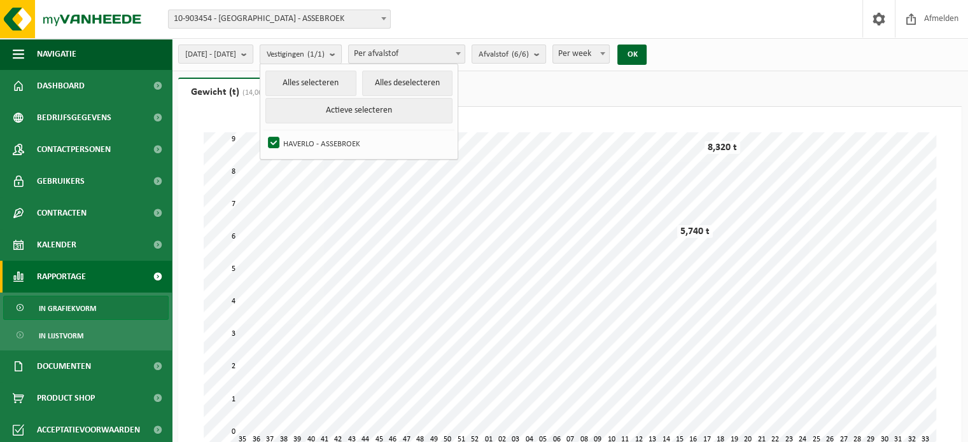
click at [341, 53] on b "submit" at bounding box center [335, 54] width 11 height 18
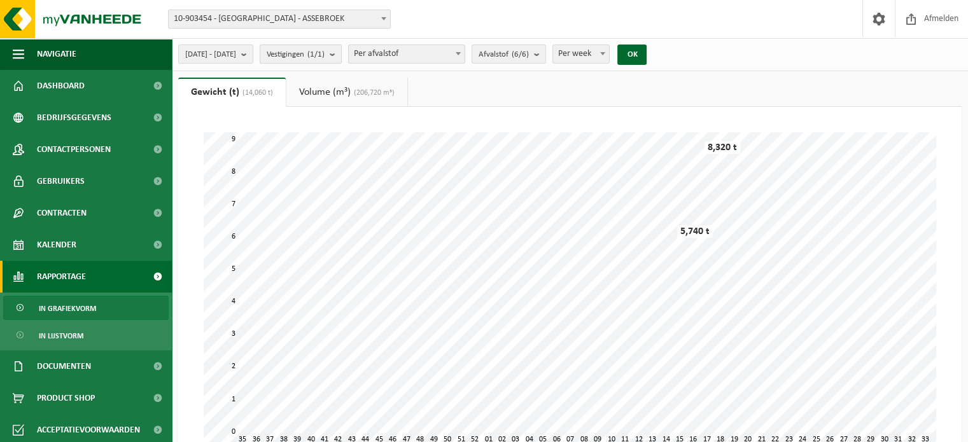
click at [341, 53] on b "submit" at bounding box center [335, 54] width 11 height 18
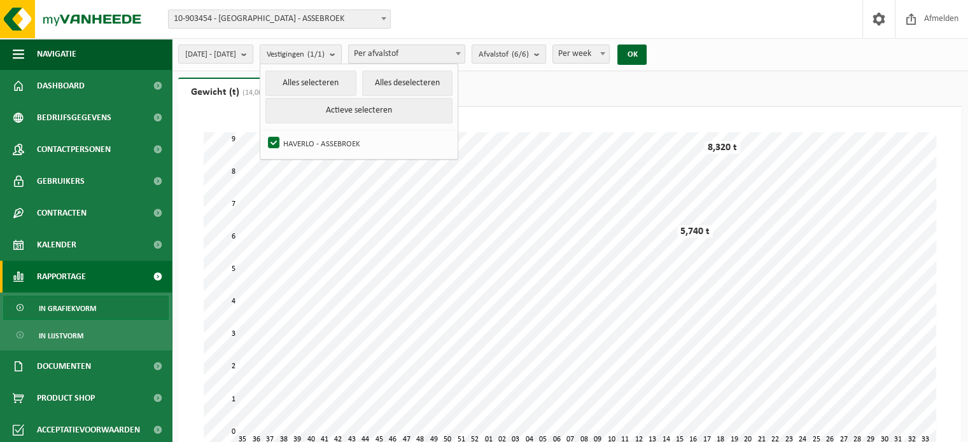
click at [341, 53] on b "submit" at bounding box center [335, 54] width 11 height 18
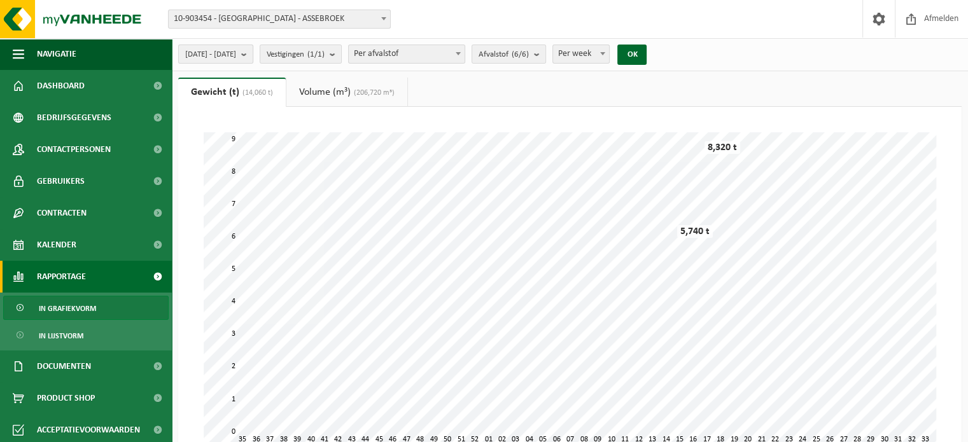
click at [253, 55] on b "submit" at bounding box center [246, 54] width 11 height 18
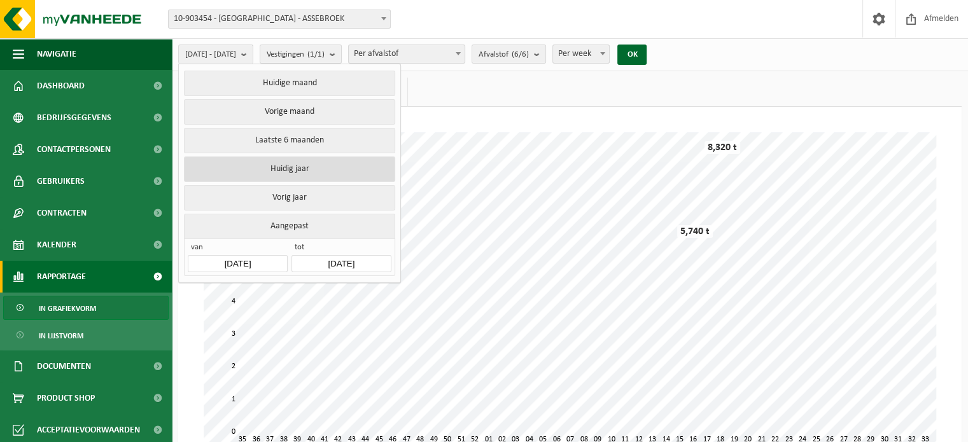
click at [254, 172] on button "Huidig jaar" at bounding box center [289, 169] width 211 height 25
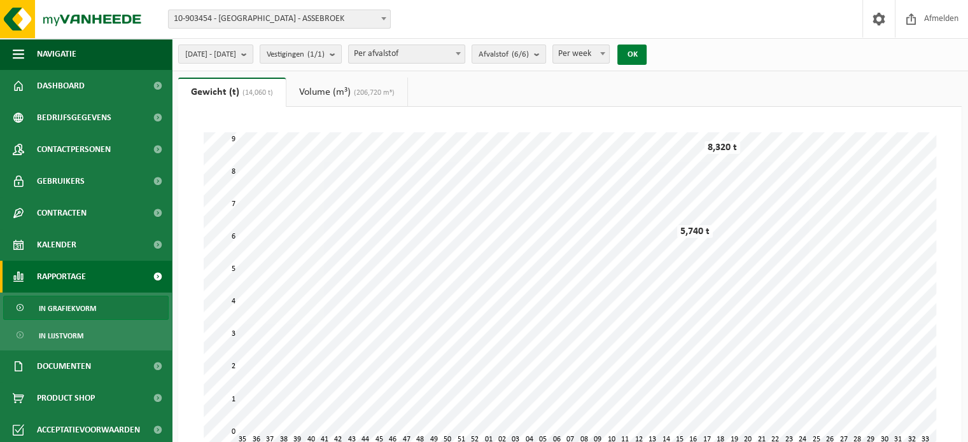
click at [646, 56] on button "OK" at bounding box center [631, 55] width 29 height 20
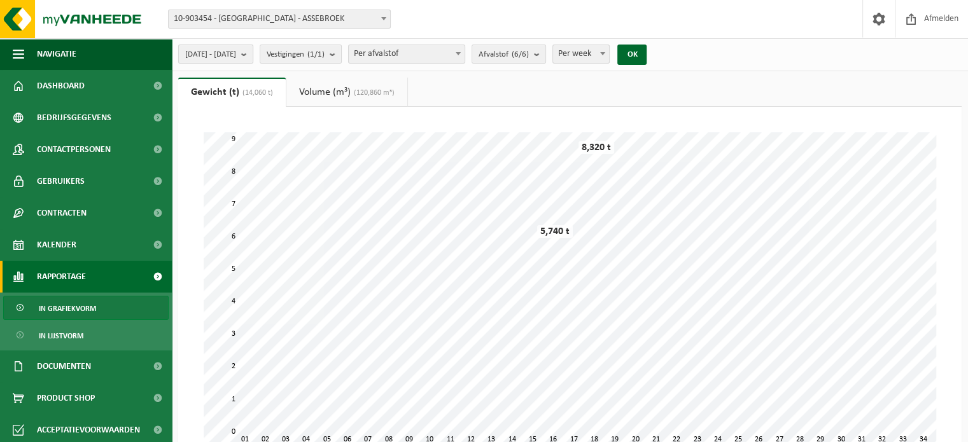
click at [253, 53] on b "submit" at bounding box center [246, 54] width 11 height 18
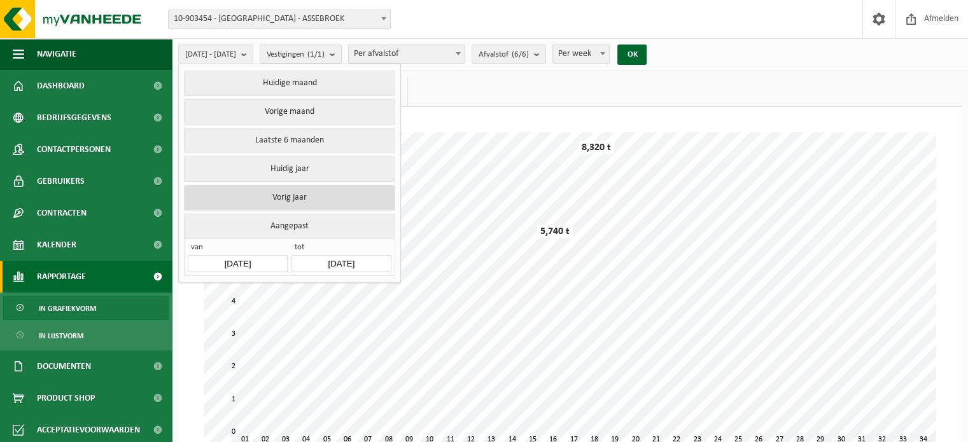
click at [286, 195] on button "Vorig jaar" at bounding box center [289, 197] width 211 height 25
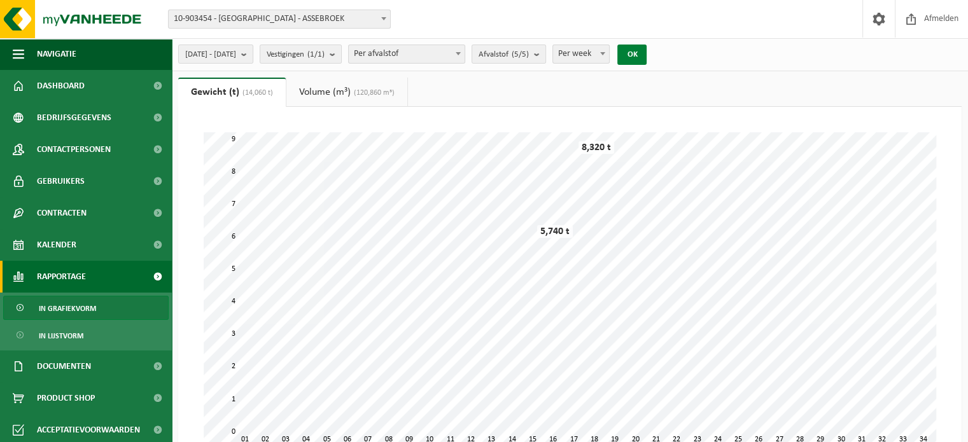
click at [646, 55] on button "OK" at bounding box center [631, 55] width 29 height 20
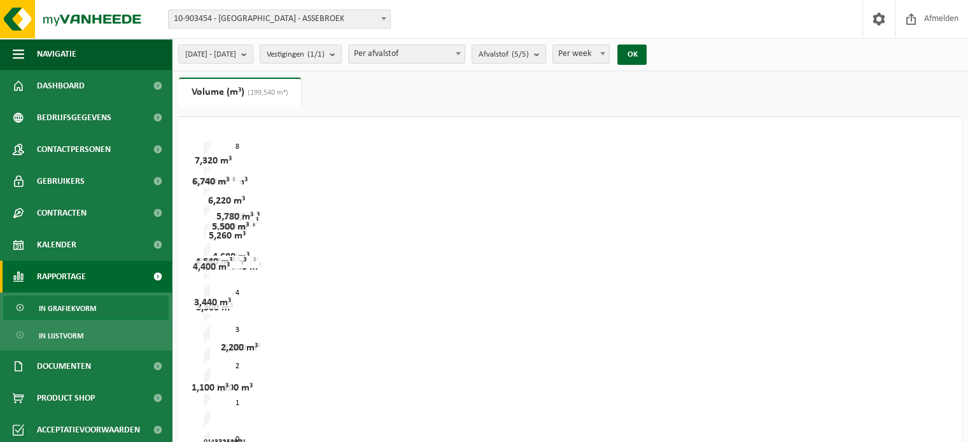
click at [381, 21] on span at bounding box center [383, 18] width 13 height 17
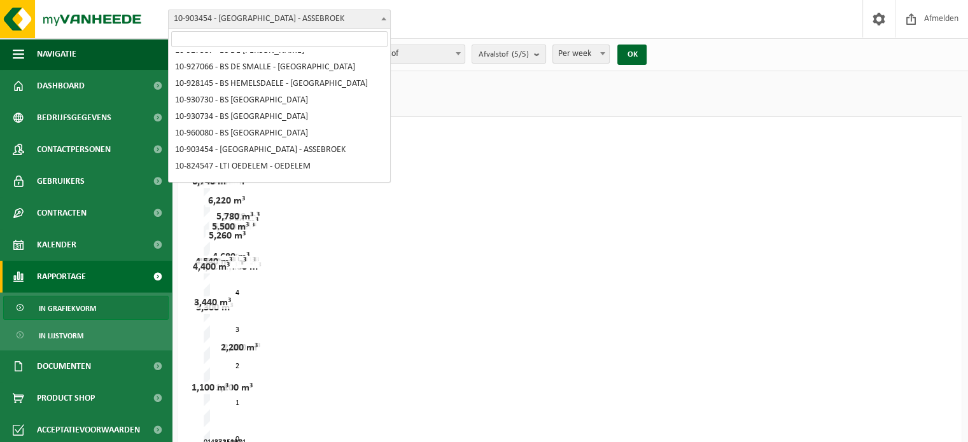
scroll to position [101, 0]
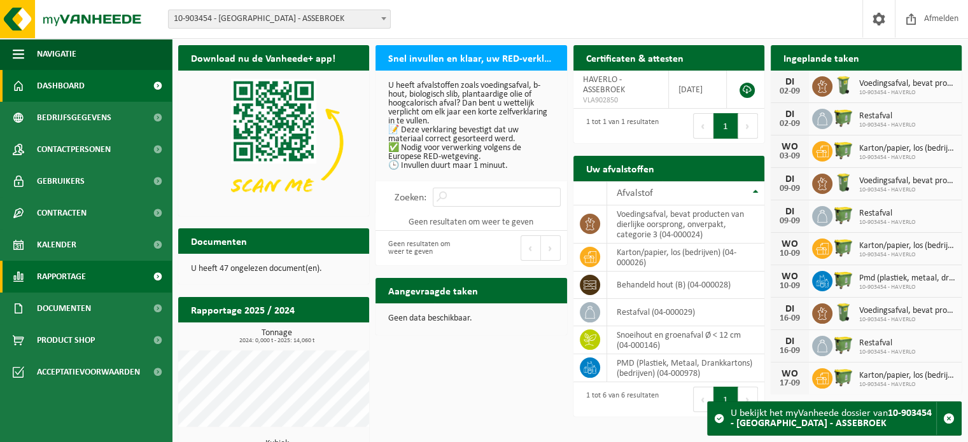
click at [81, 275] on span "Rapportage" at bounding box center [61, 277] width 49 height 32
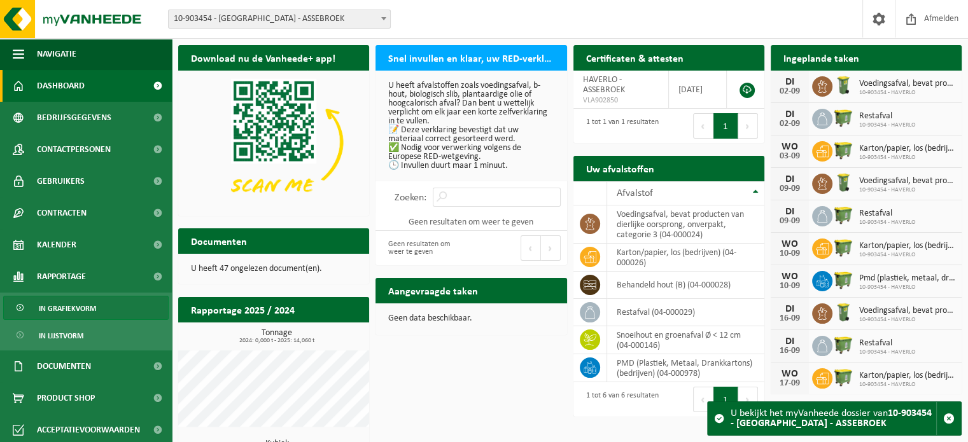
click at [87, 306] on span "In grafiekvorm" at bounding box center [67, 308] width 57 height 24
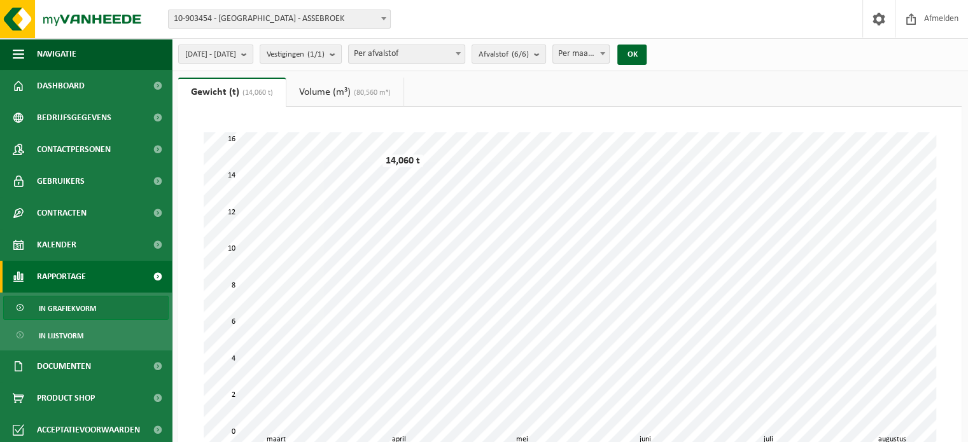
click at [335, 91] on link "Volume (m³) (80,560 m³)" at bounding box center [344, 92] width 117 height 29
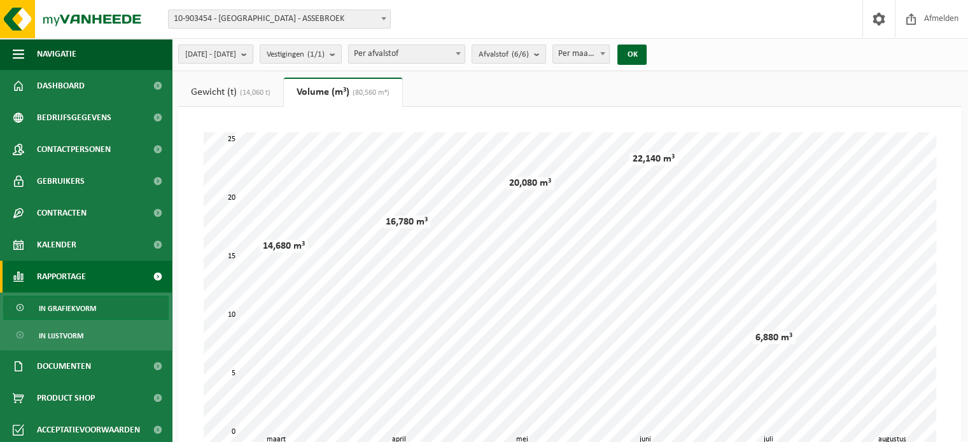
click at [253, 55] on b "submit" at bounding box center [246, 54] width 11 height 18
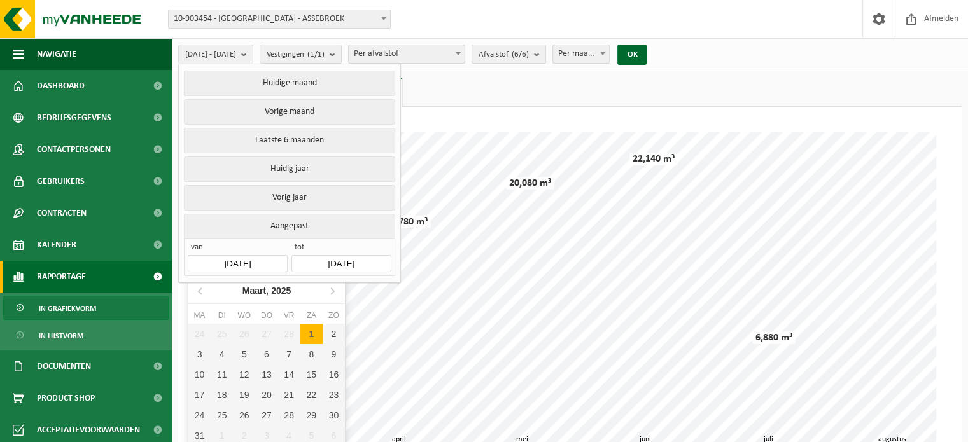
click at [235, 261] on input "[DATE]" at bounding box center [237, 263] width 99 height 17
click at [196, 291] on icon at bounding box center [201, 291] width 20 height 20
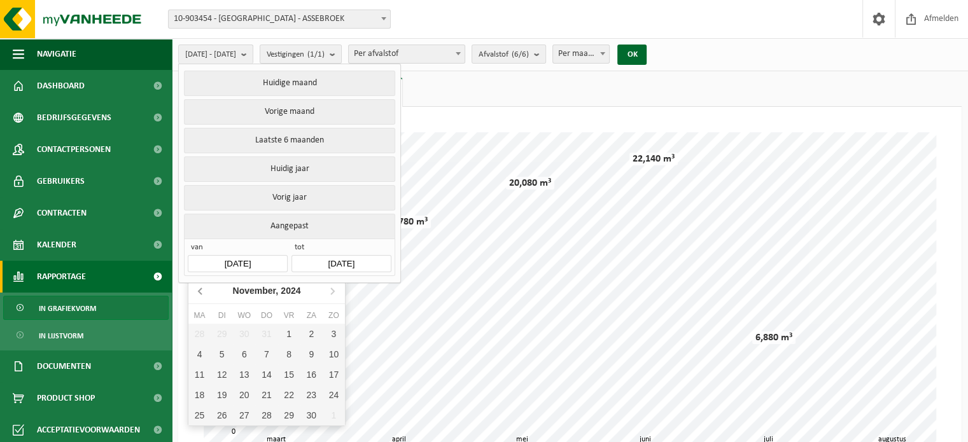
click at [196, 291] on icon at bounding box center [201, 291] width 20 height 20
click at [333, 328] on div "1" at bounding box center [334, 334] width 22 height 20
type input "[DATE]"
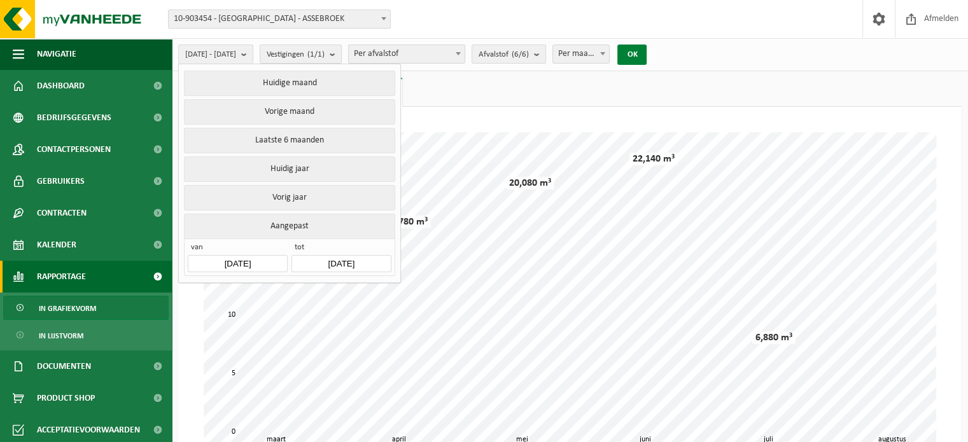
click at [646, 54] on button "OK" at bounding box center [631, 55] width 29 height 20
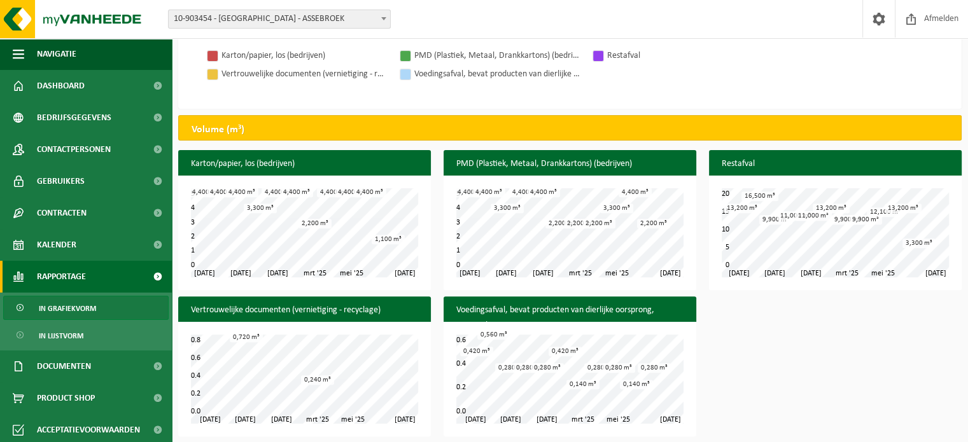
scroll to position [435, 0]
